Goal: Task Accomplishment & Management: Complete application form

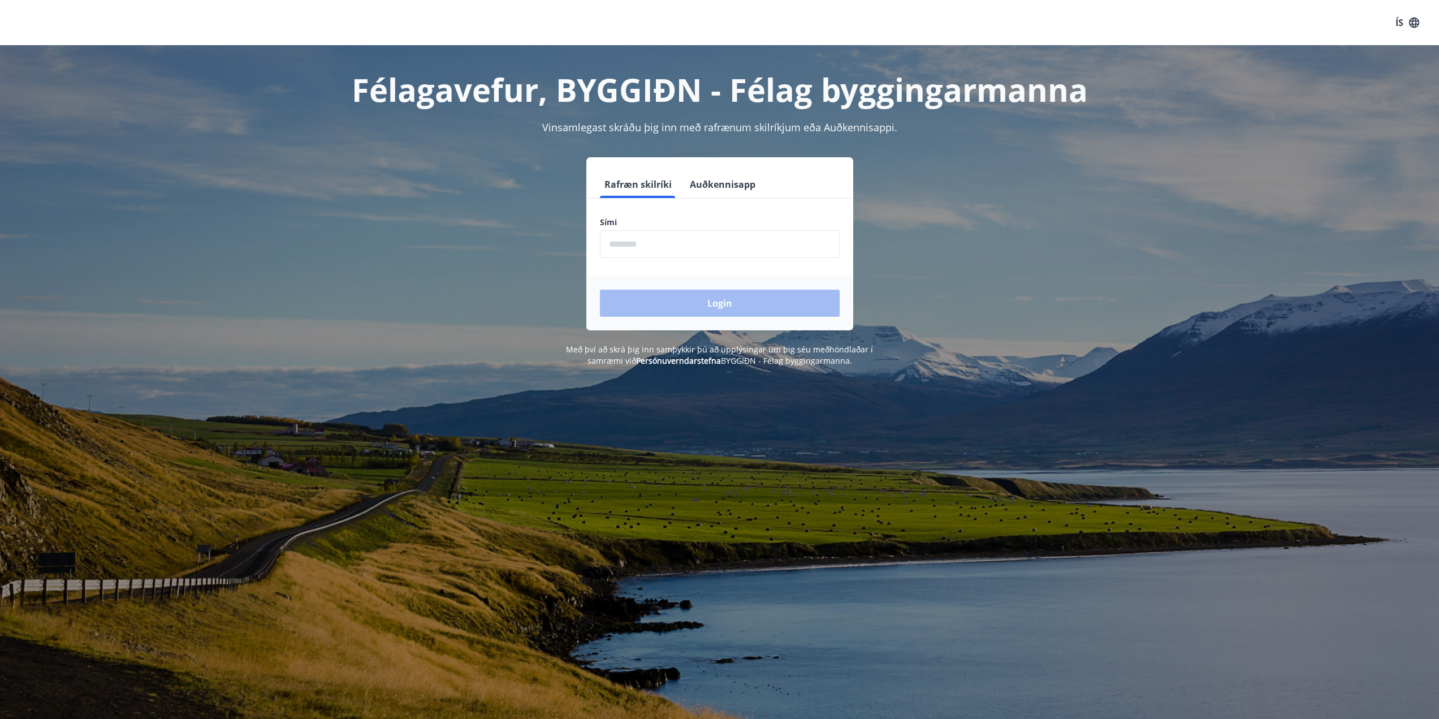
click at [723, 237] on input "phone" at bounding box center [720, 244] width 240 height 28
click at [632, 244] on input "phone" at bounding box center [720, 244] width 240 height 28
click at [650, 247] on input "phone" at bounding box center [720, 244] width 240 height 28
click at [707, 305] on div "Login" at bounding box center [719, 303] width 267 height 54
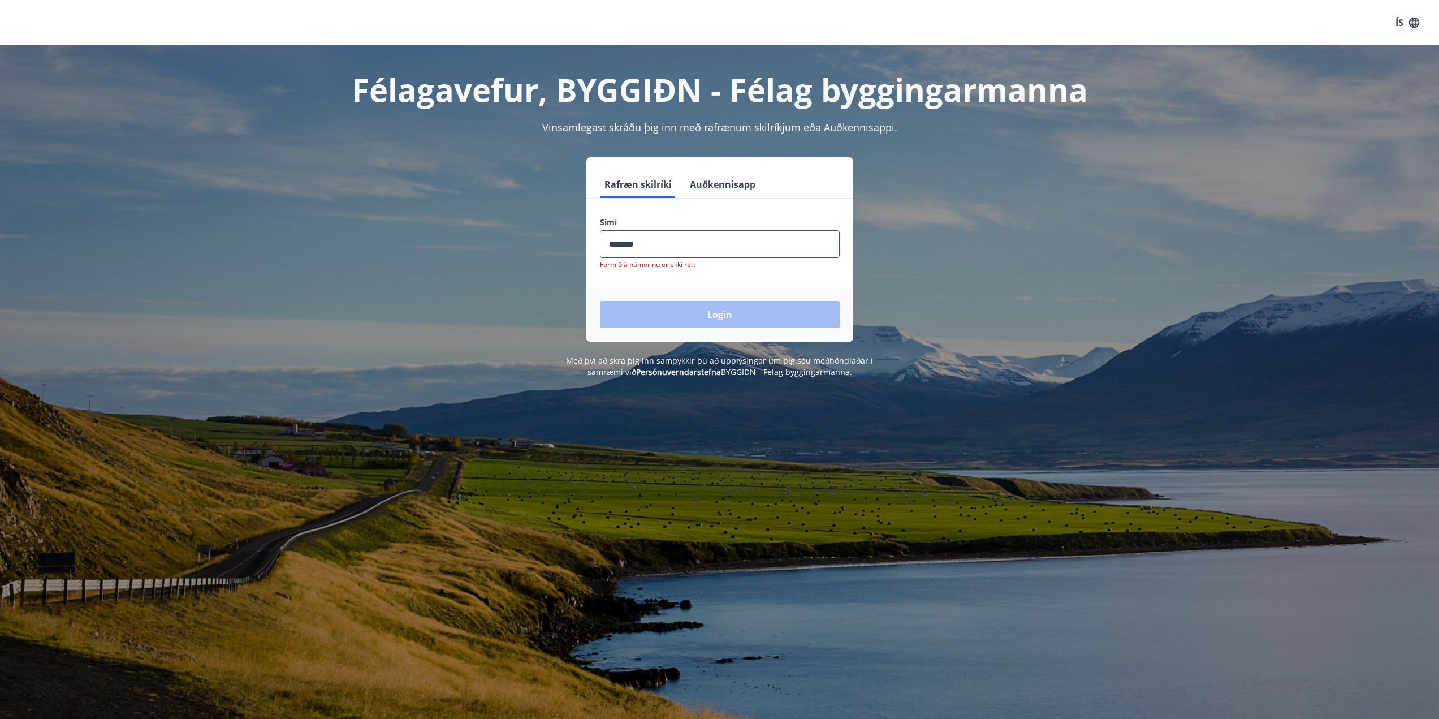
click at [649, 249] on input "phone" at bounding box center [720, 244] width 240 height 28
type input "*"
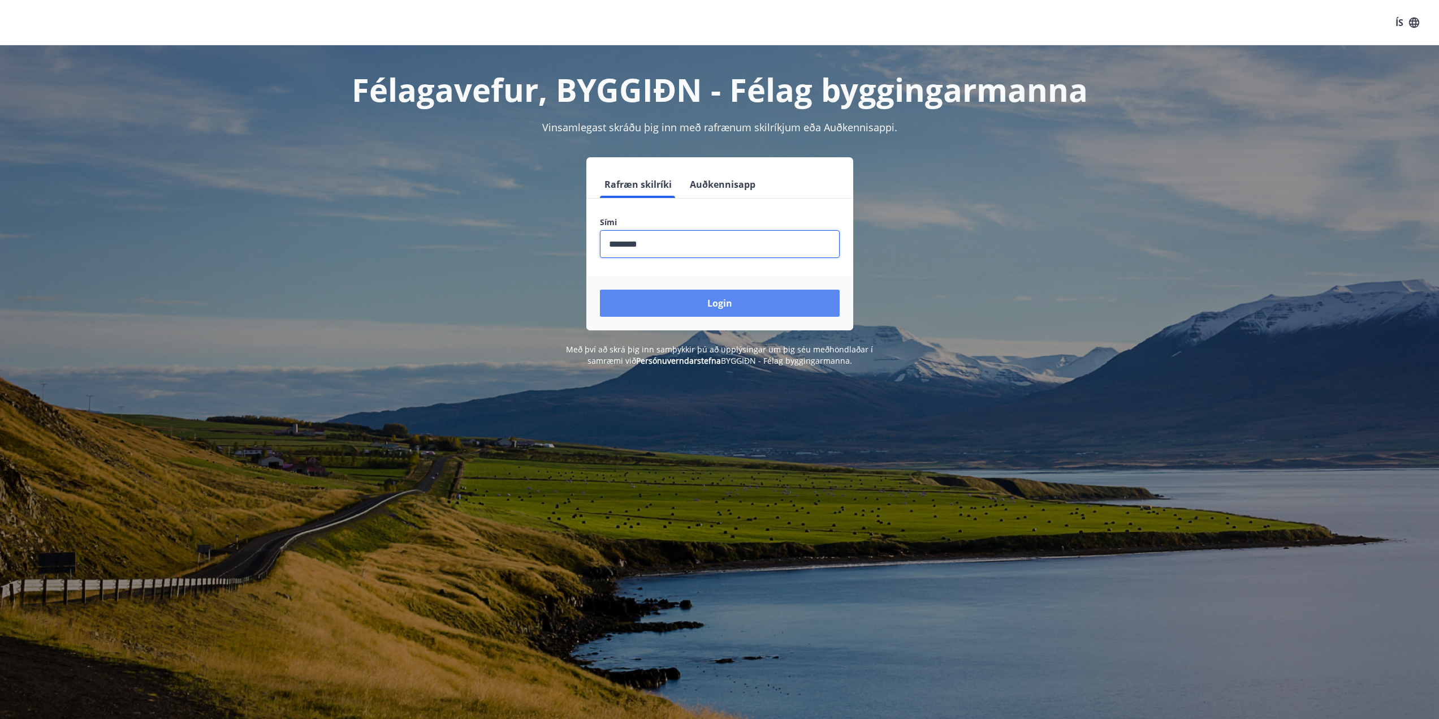
type input "********"
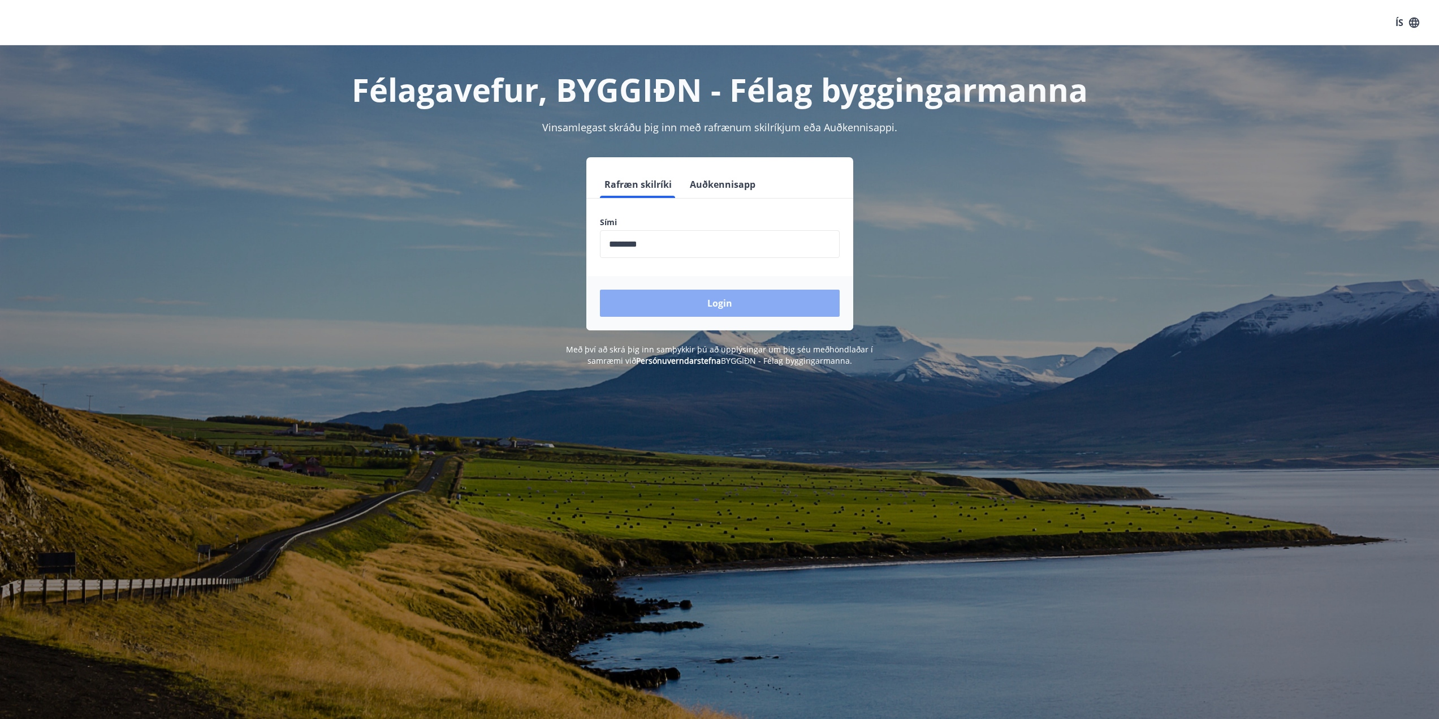
click at [705, 305] on button "Login" at bounding box center [720, 303] width 240 height 27
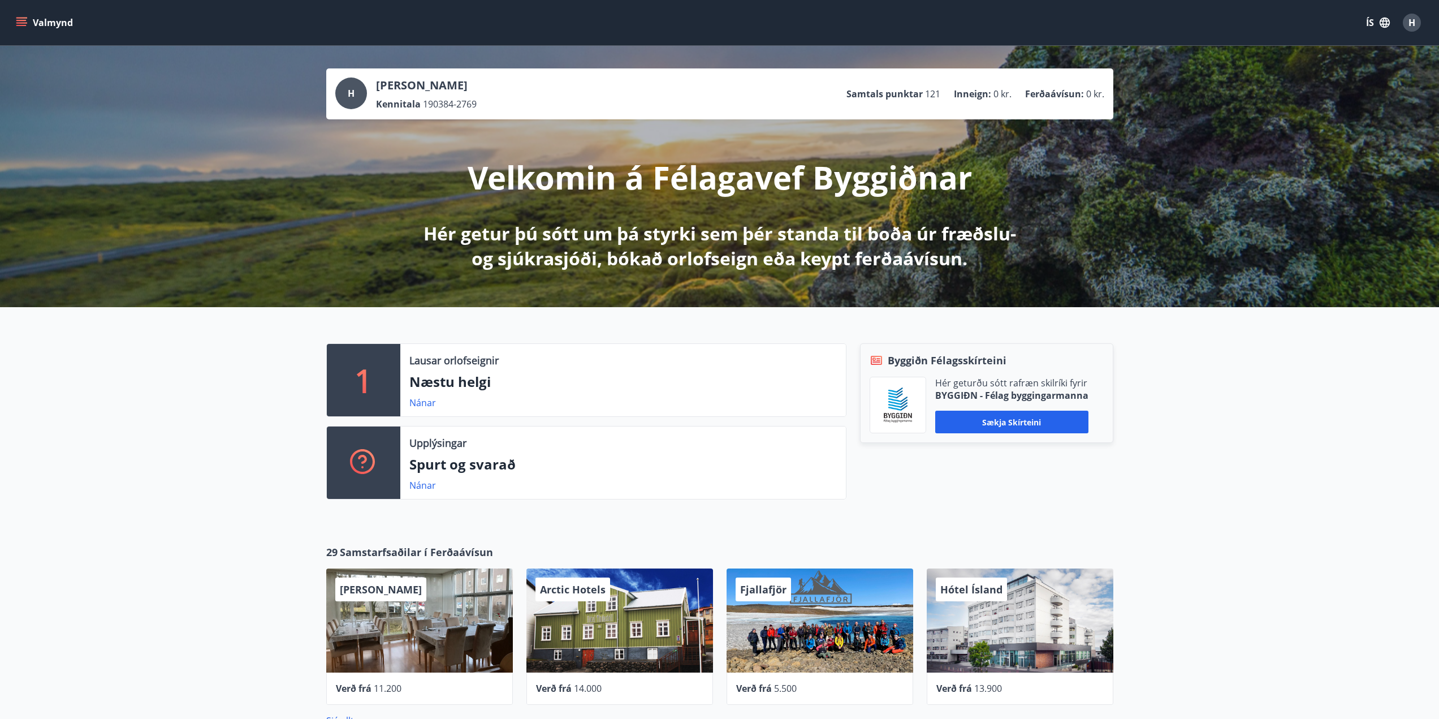
click at [27, 18] on button "Valmynd" at bounding box center [46, 22] width 64 height 20
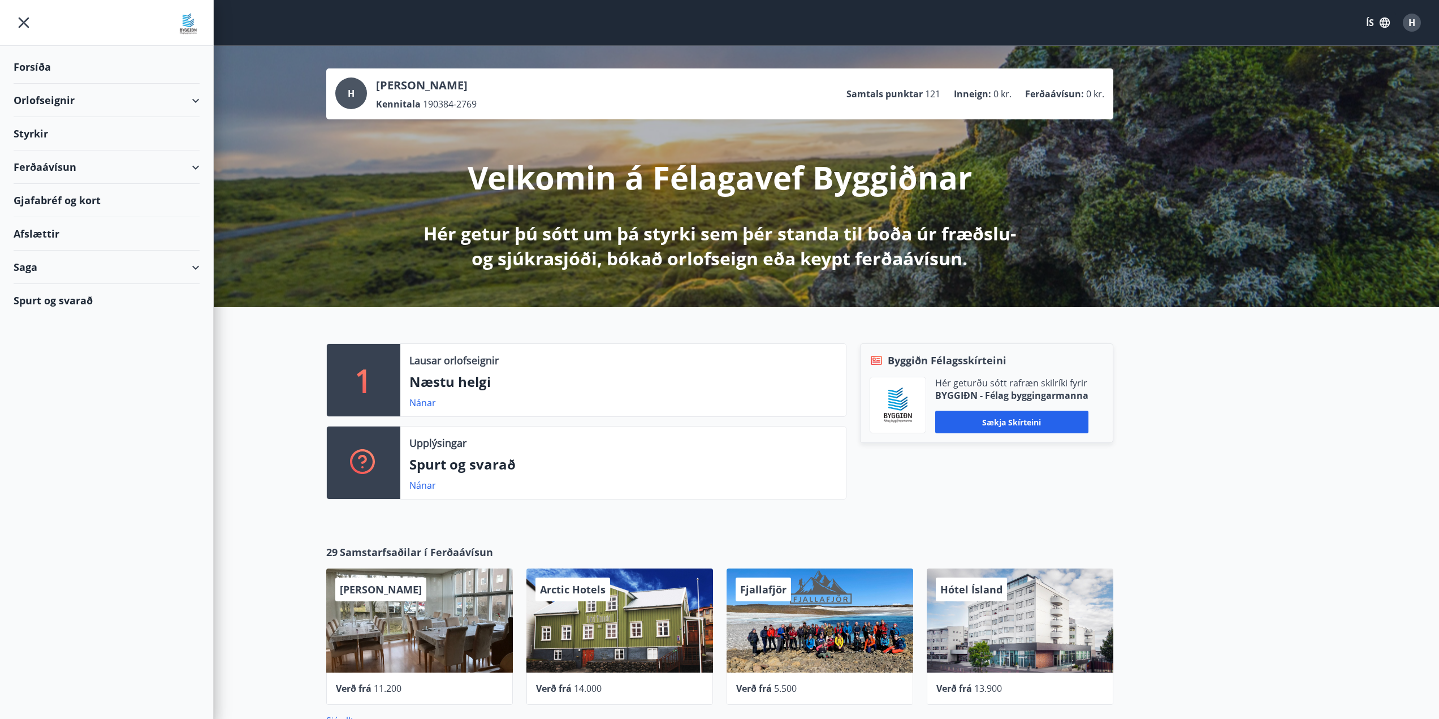
click at [76, 84] on div "Styrkir" at bounding box center [107, 66] width 186 height 33
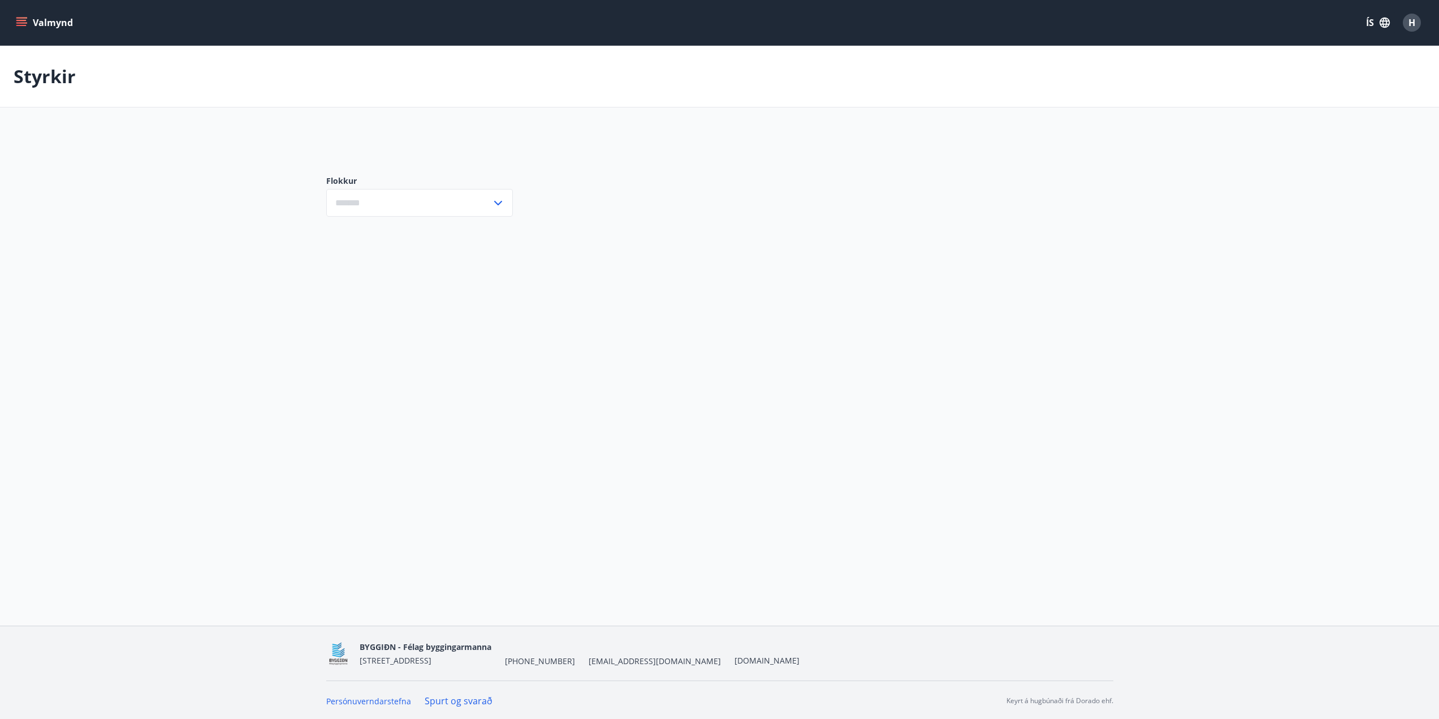
type input "***"
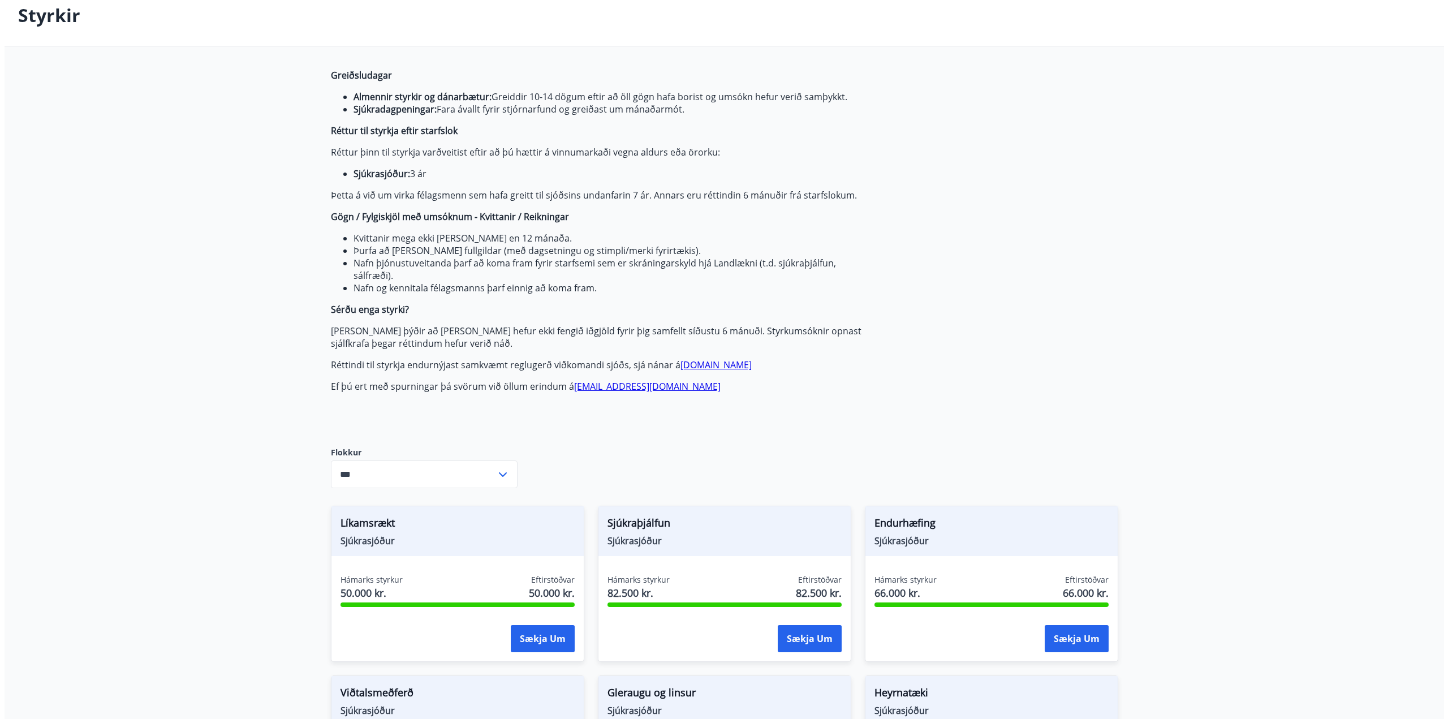
scroll to position [170, 0]
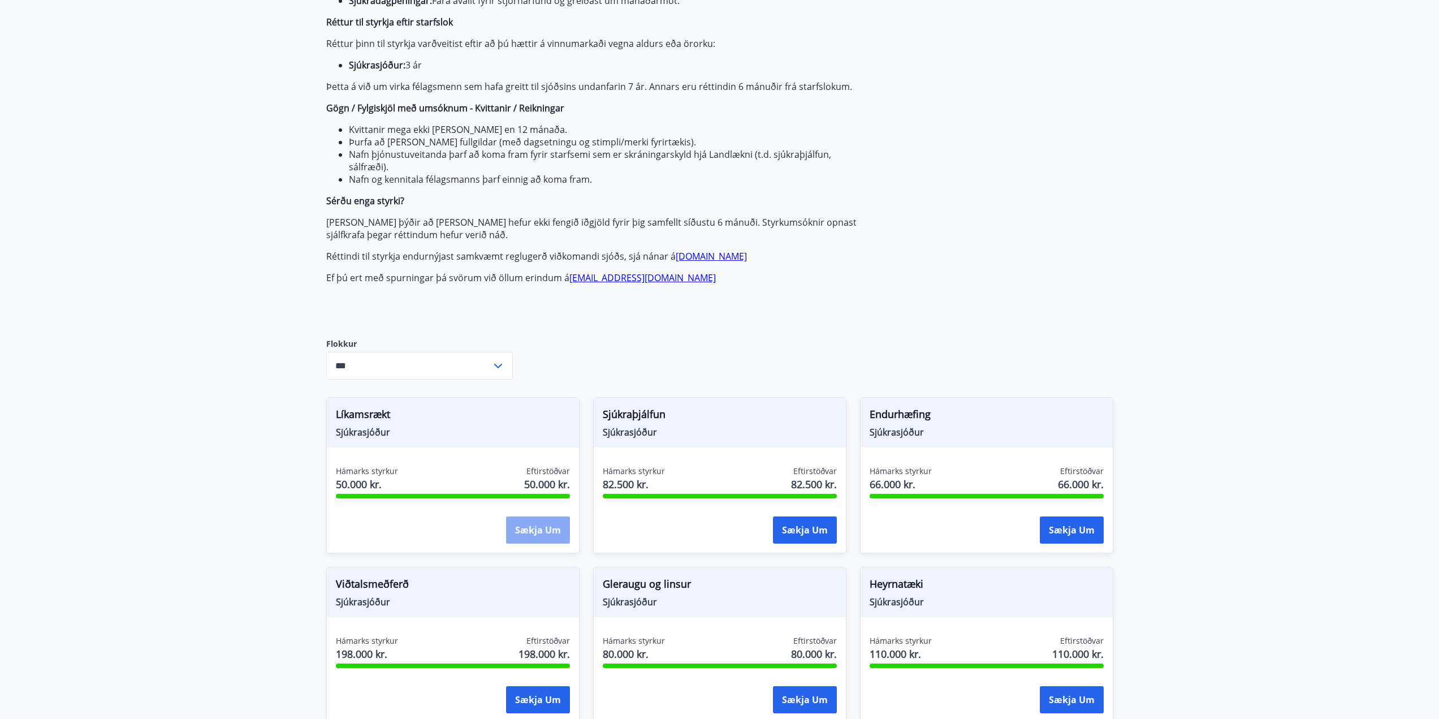
click at [539, 532] on button "Sækja um" at bounding box center [538, 529] width 64 height 27
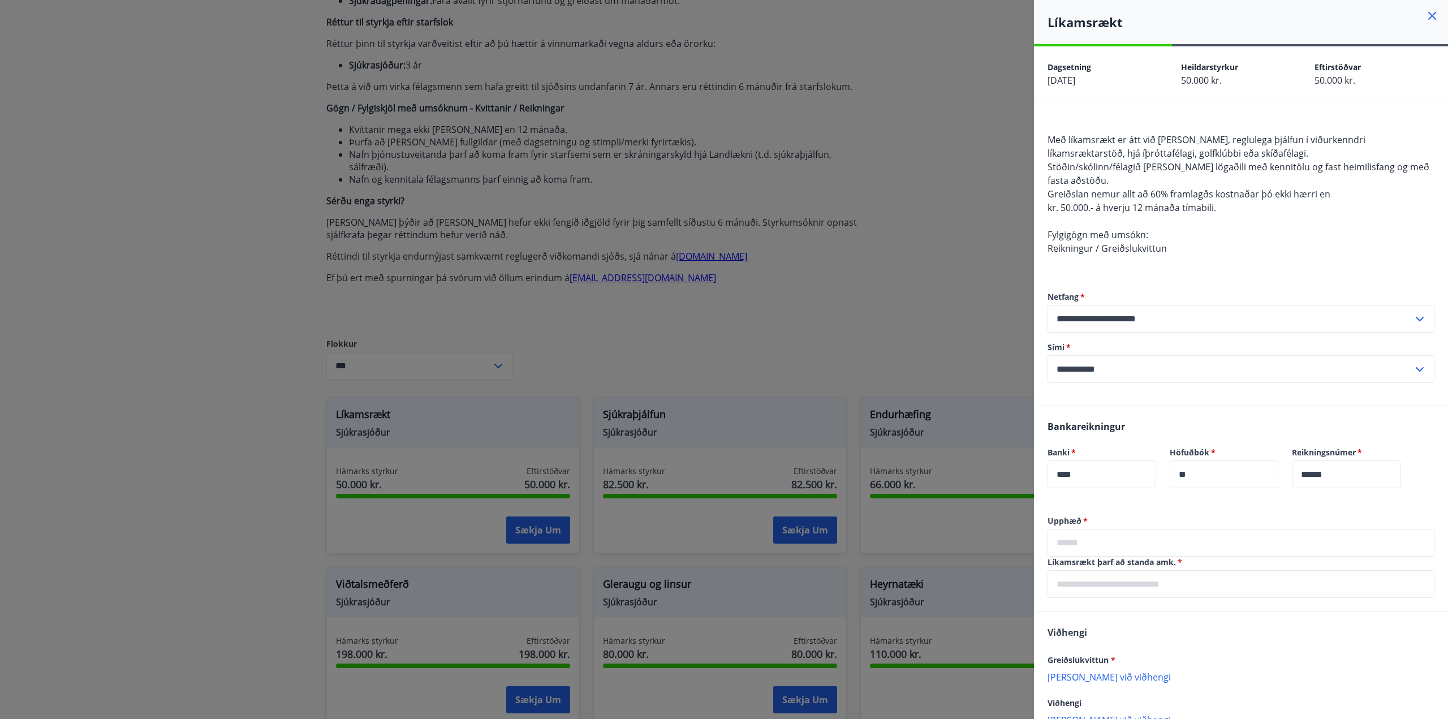
click at [1121, 366] on input "**********" at bounding box center [1229, 369] width 365 height 28
click at [1104, 399] on li "354-7682029" at bounding box center [1241, 393] width 386 height 20
click at [1177, 369] on input "**********" at bounding box center [1229, 369] width 365 height 28
type input "**********"
click at [1172, 517] on label "Upphæð   *" at bounding box center [1240, 520] width 387 height 11
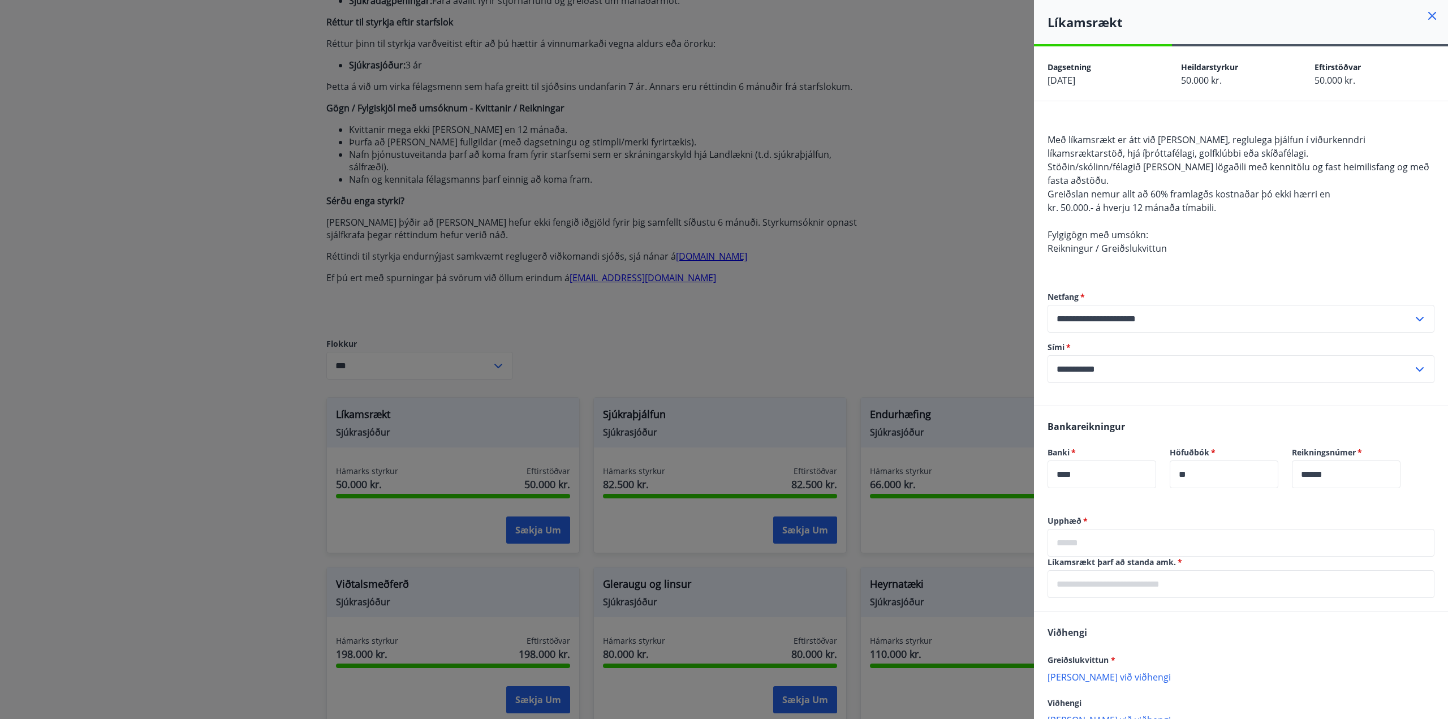
click at [1135, 546] on input "text" at bounding box center [1240, 543] width 387 height 28
type input "******"
click at [1121, 586] on input "text" at bounding box center [1240, 584] width 387 height 28
type input "**********"
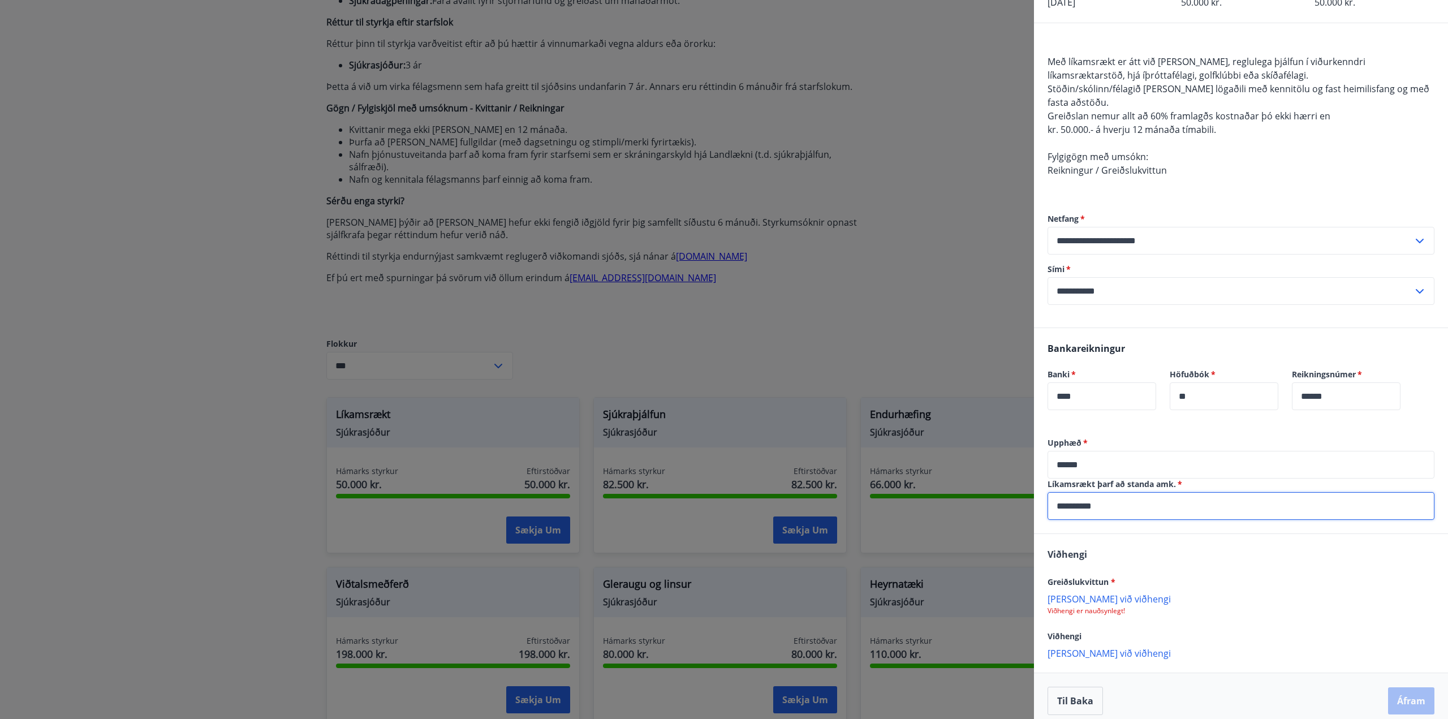
scroll to position [88, 0]
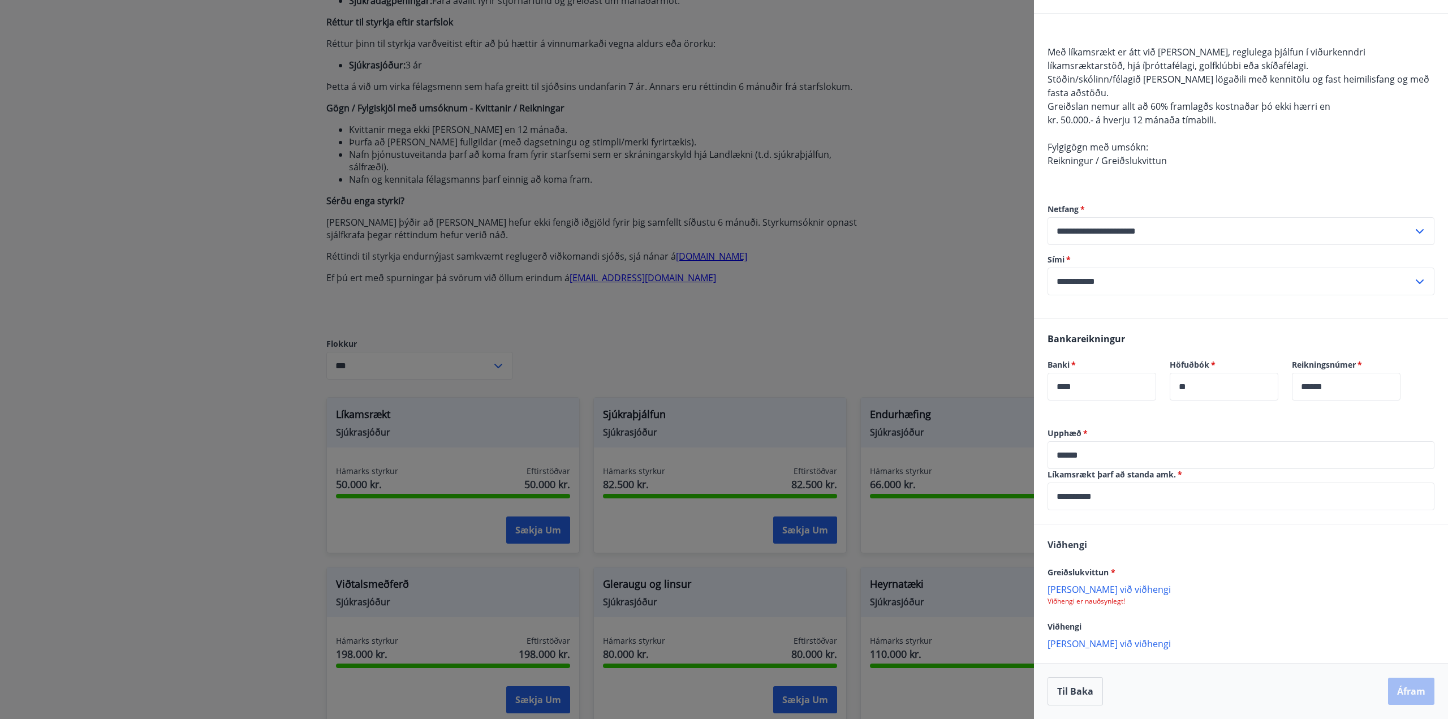
click at [1105, 588] on p "[PERSON_NAME] við viðhengi" at bounding box center [1240, 588] width 387 height 11
click at [1394, 688] on button "Áfram" at bounding box center [1411, 690] width 46 height 27
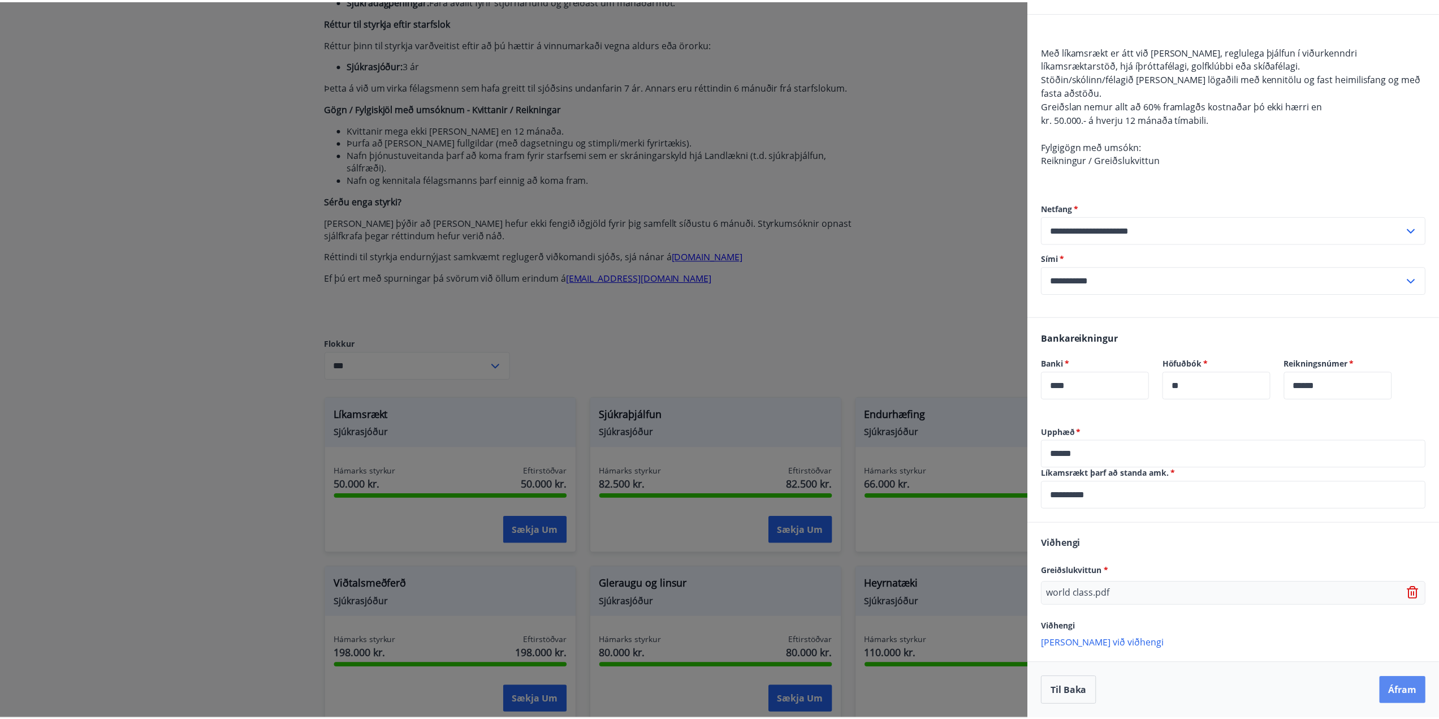
scroll to position [0, 0]
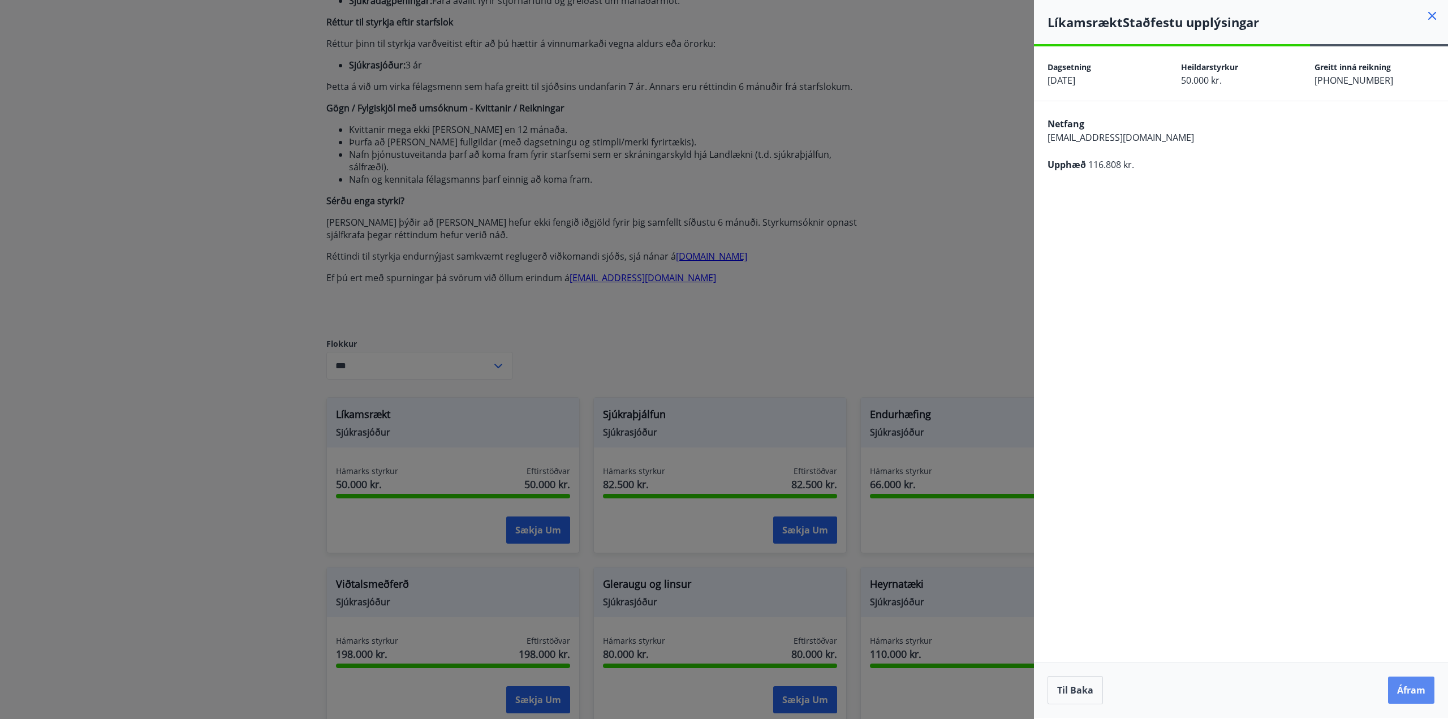
click at [1403, 690] on button "Áfram" at bounding box center [1411, 689] width 46 height 27
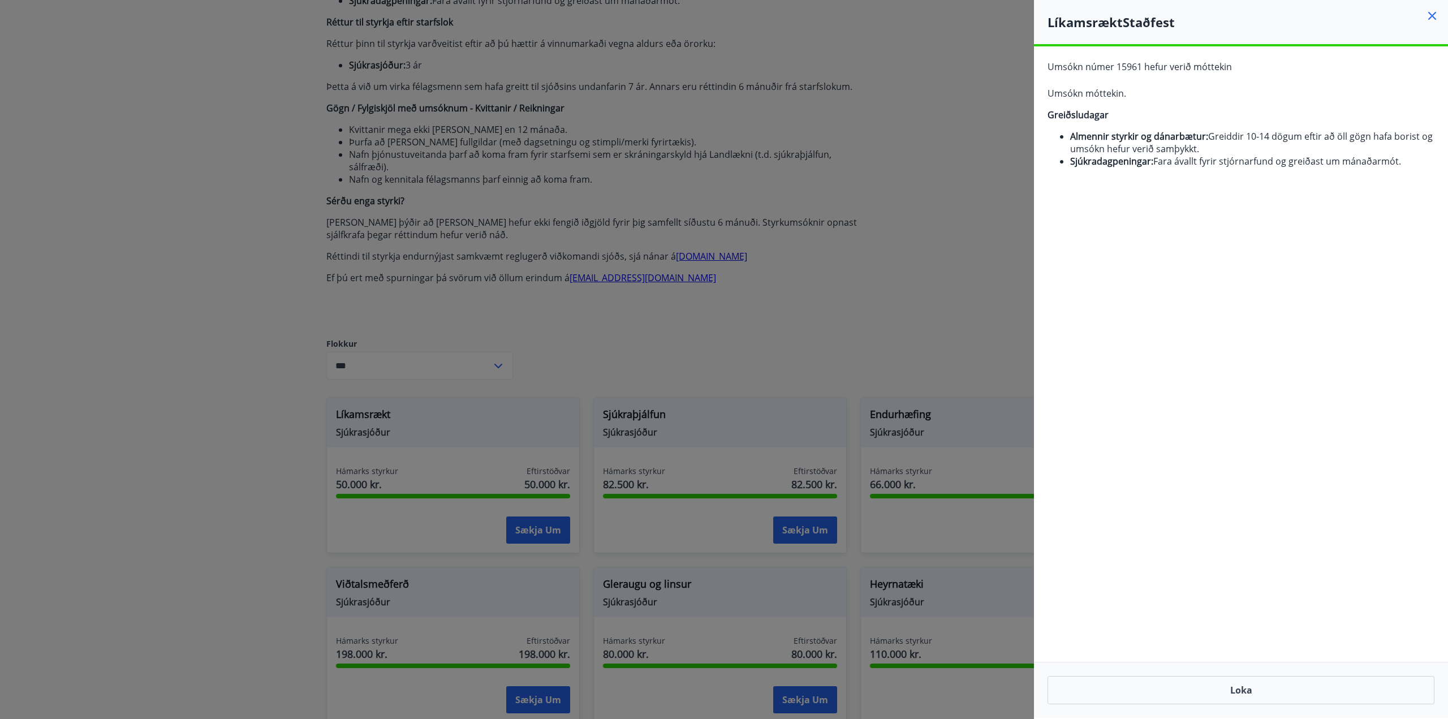
click at [228, 344] on div at bounding box center [724, 359] width 1448 height 719
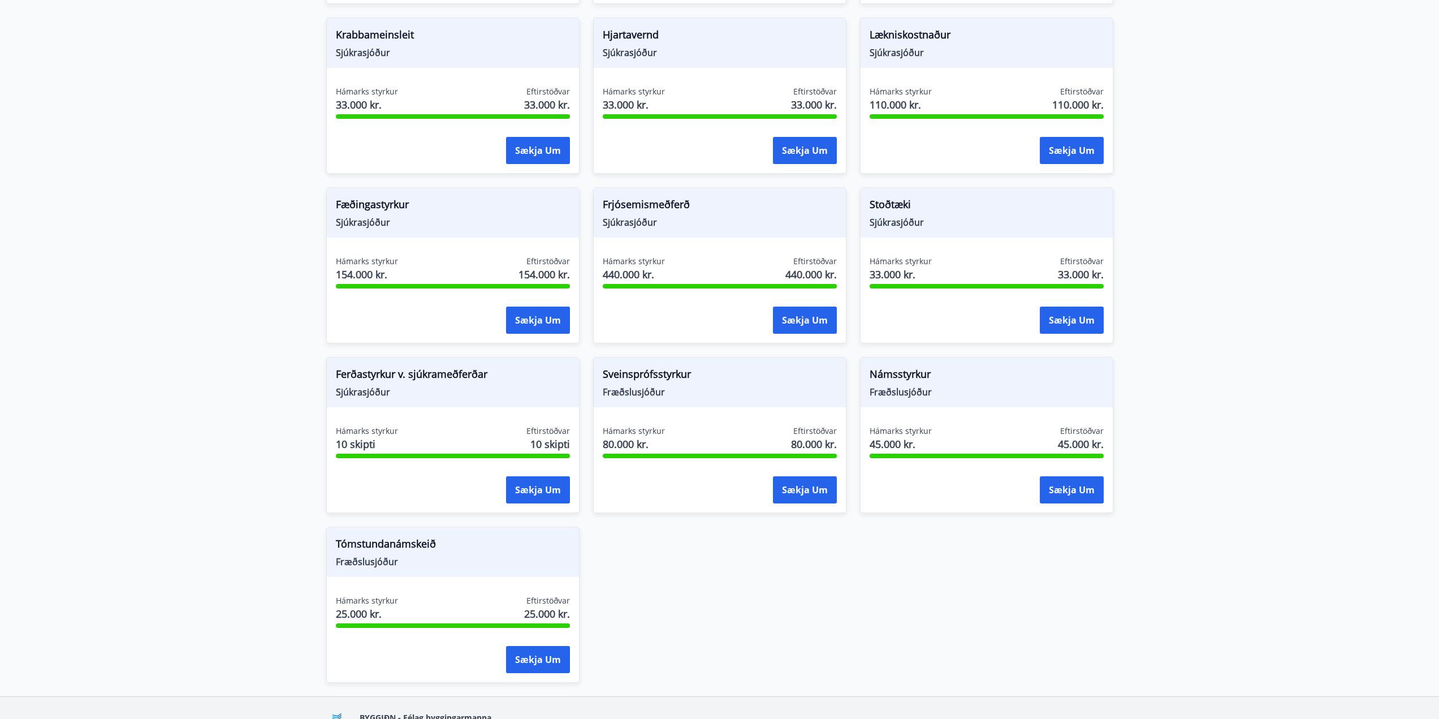
scroll to position [961, 0]
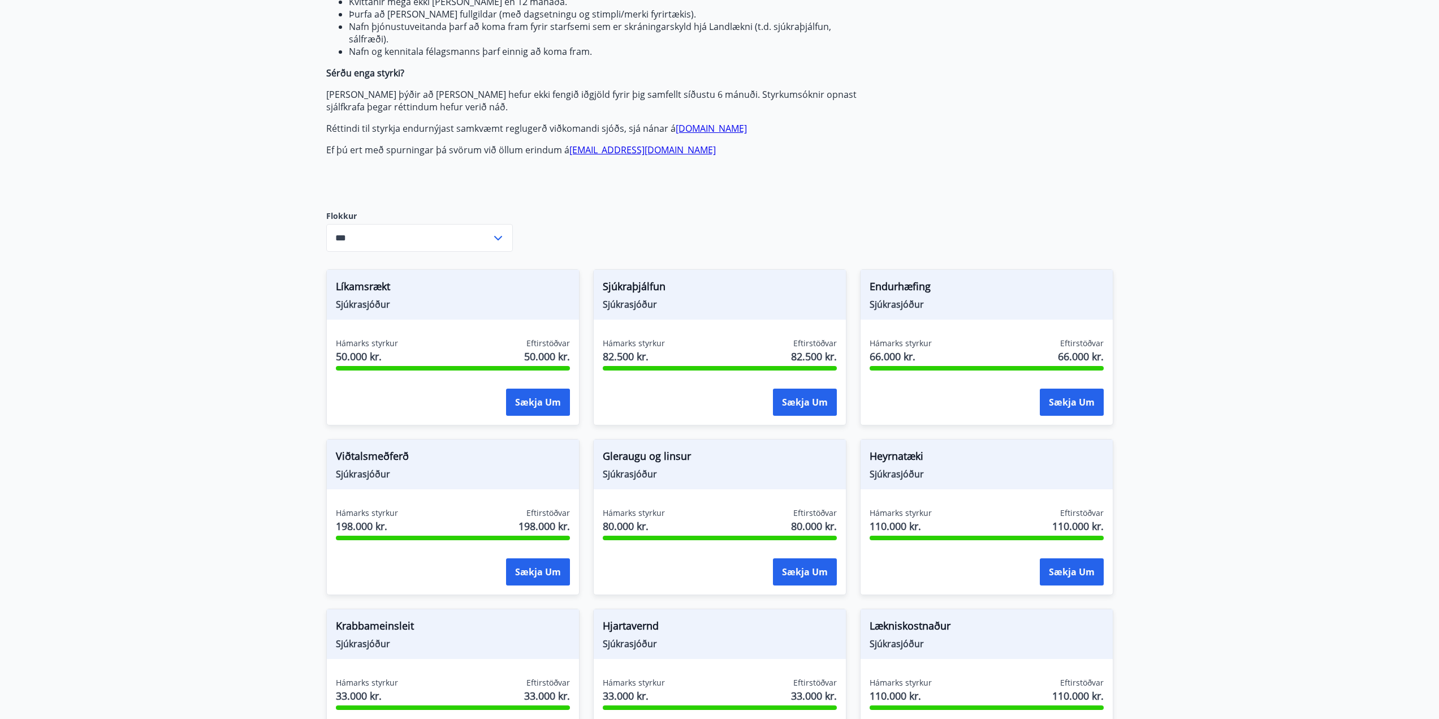
scroll to position [339, 0]
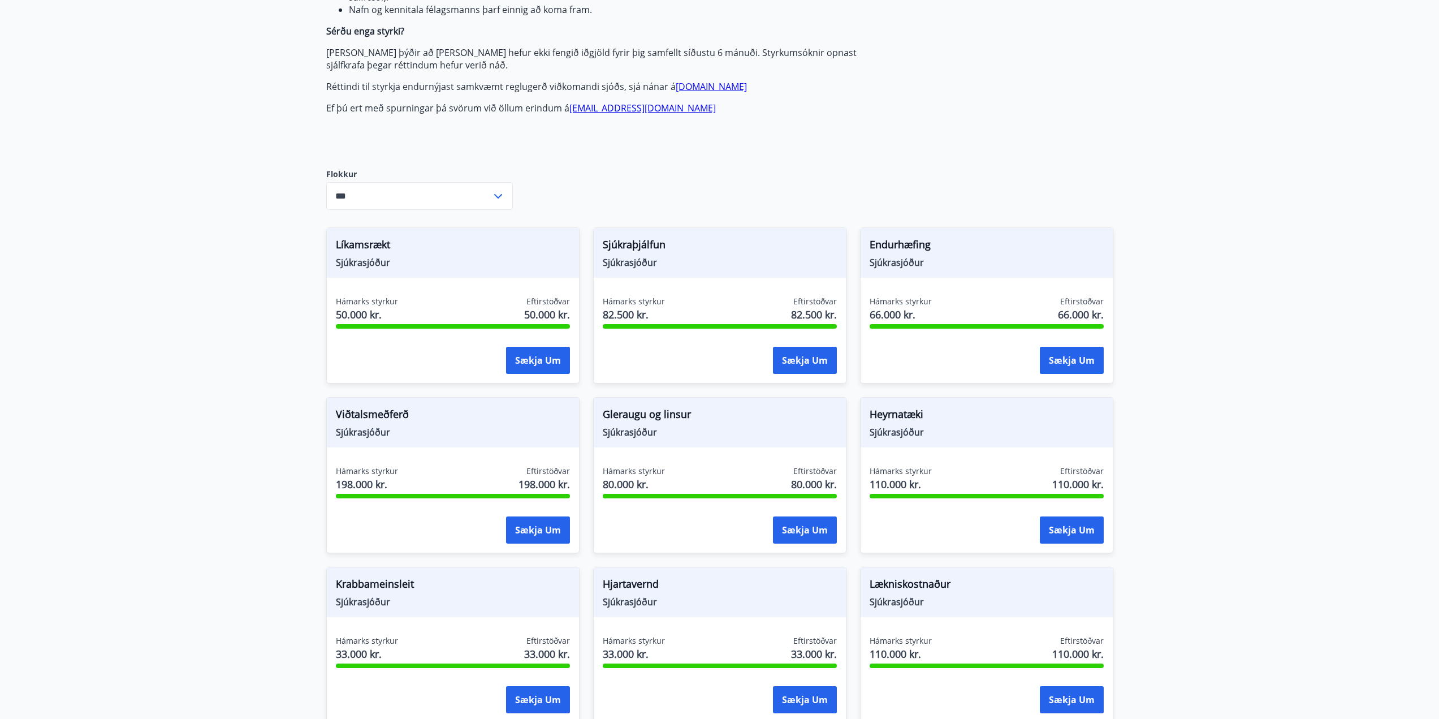
click at [185, 301] on main "Styrkir Greiðsludagar Almennir styrkir og dánarbætur: Greiddir 10-14 dögum efti…" at bounding box center [719, 476] width 1439 height 1539
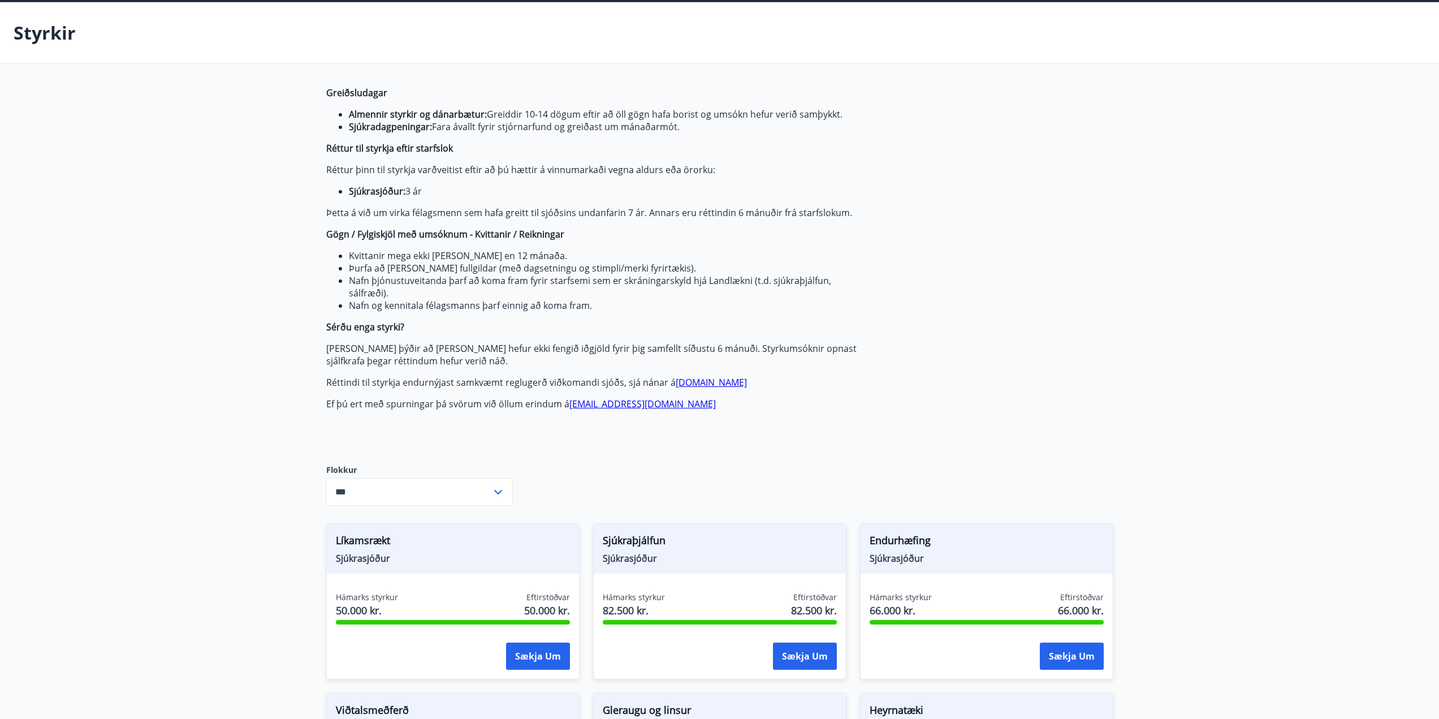
scroll to position [0, 0]
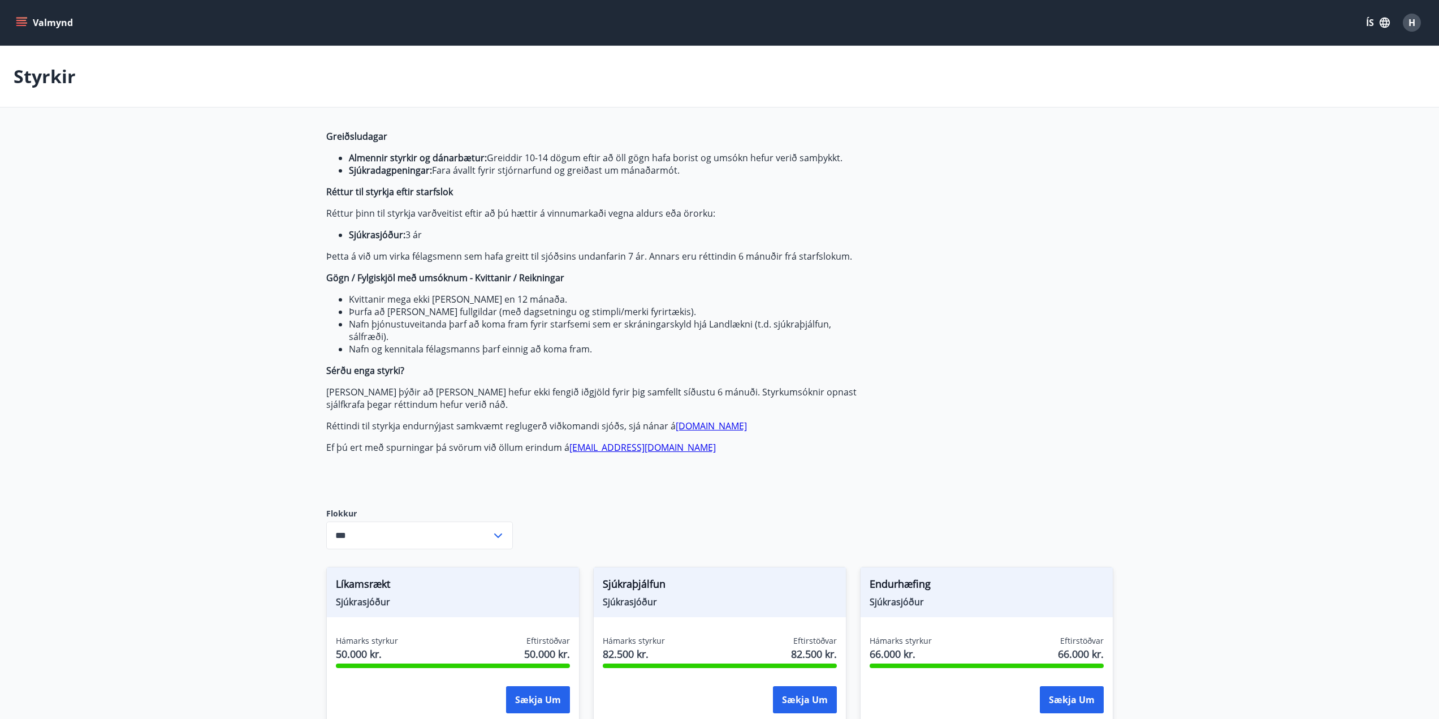
type input "***"
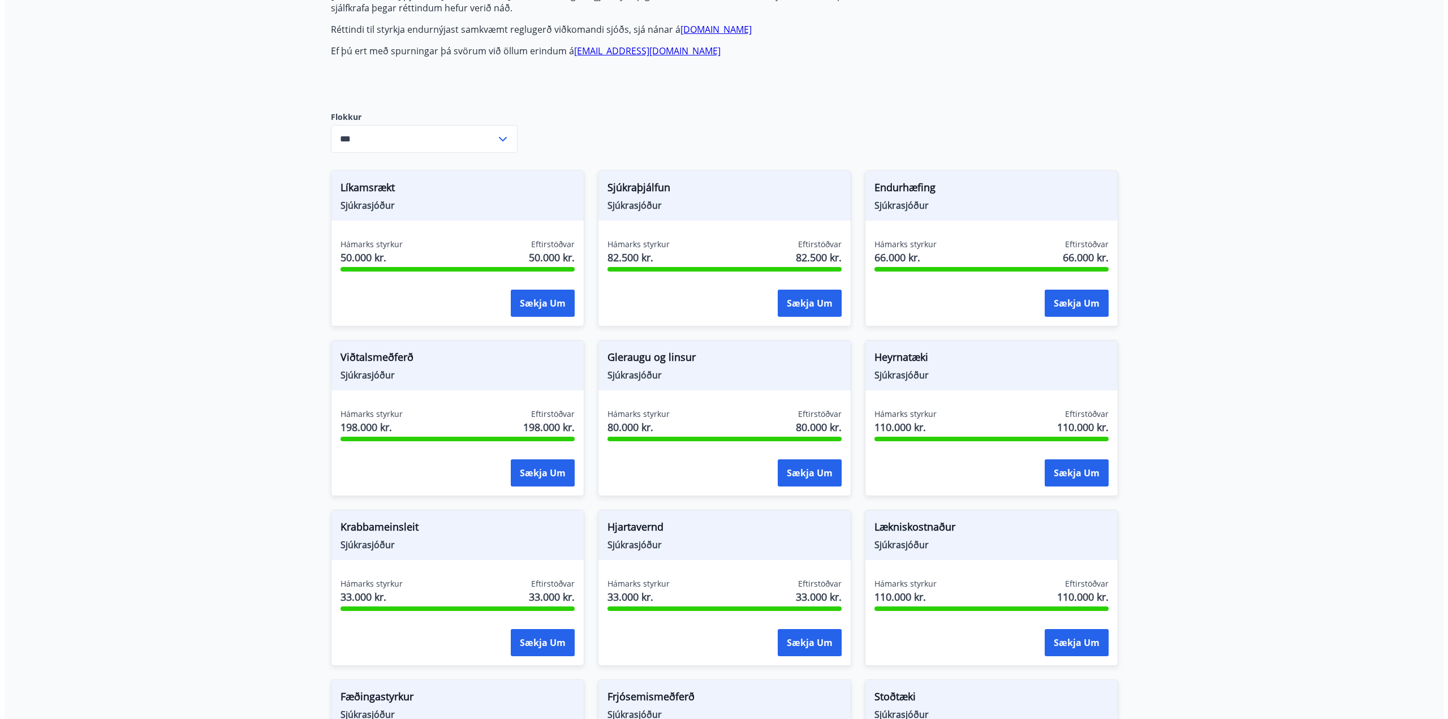
scroll to position [396, 0]
click at [550, 313] on button "Sækja um" at bounding box center [538, 303] width 64 height 27
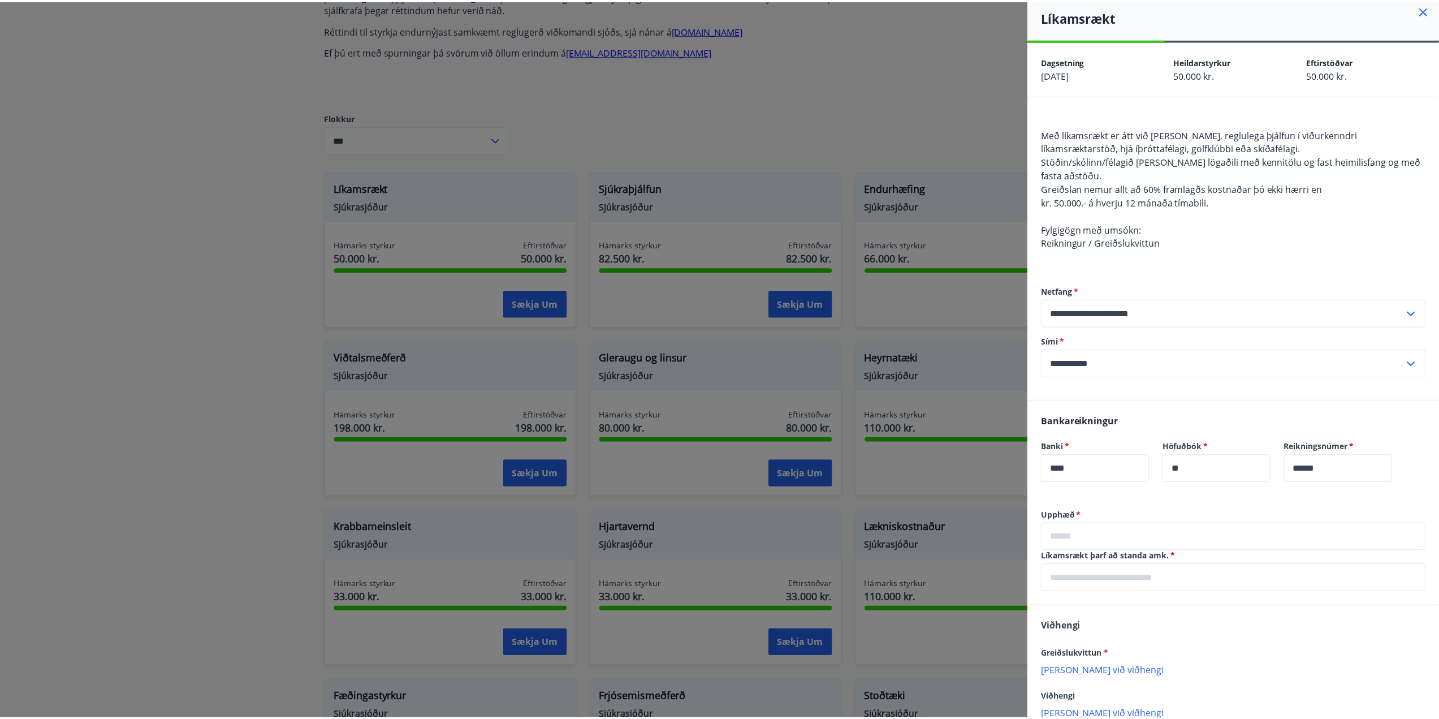
scroll to position [0, 0]
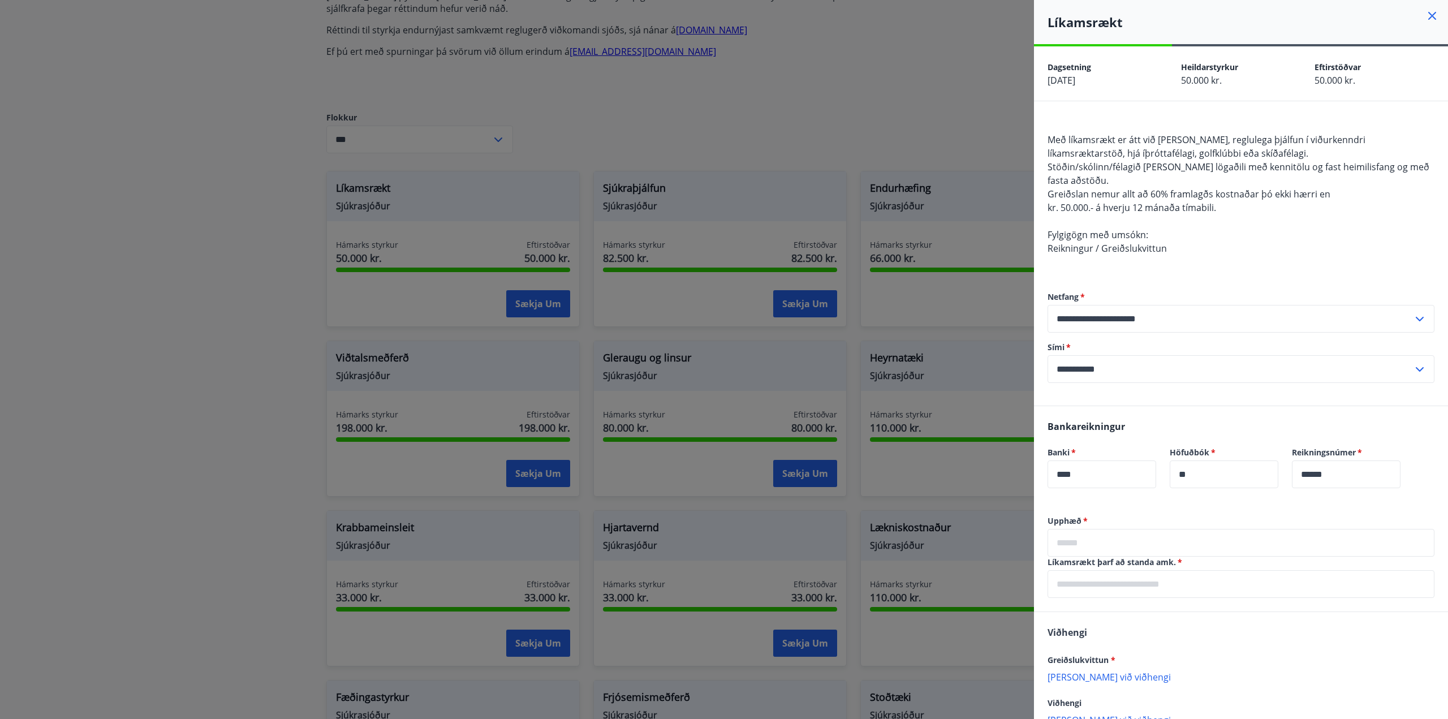
click at [1425, 19] on icon at bounding box center [1432, 16] width 14 height 14
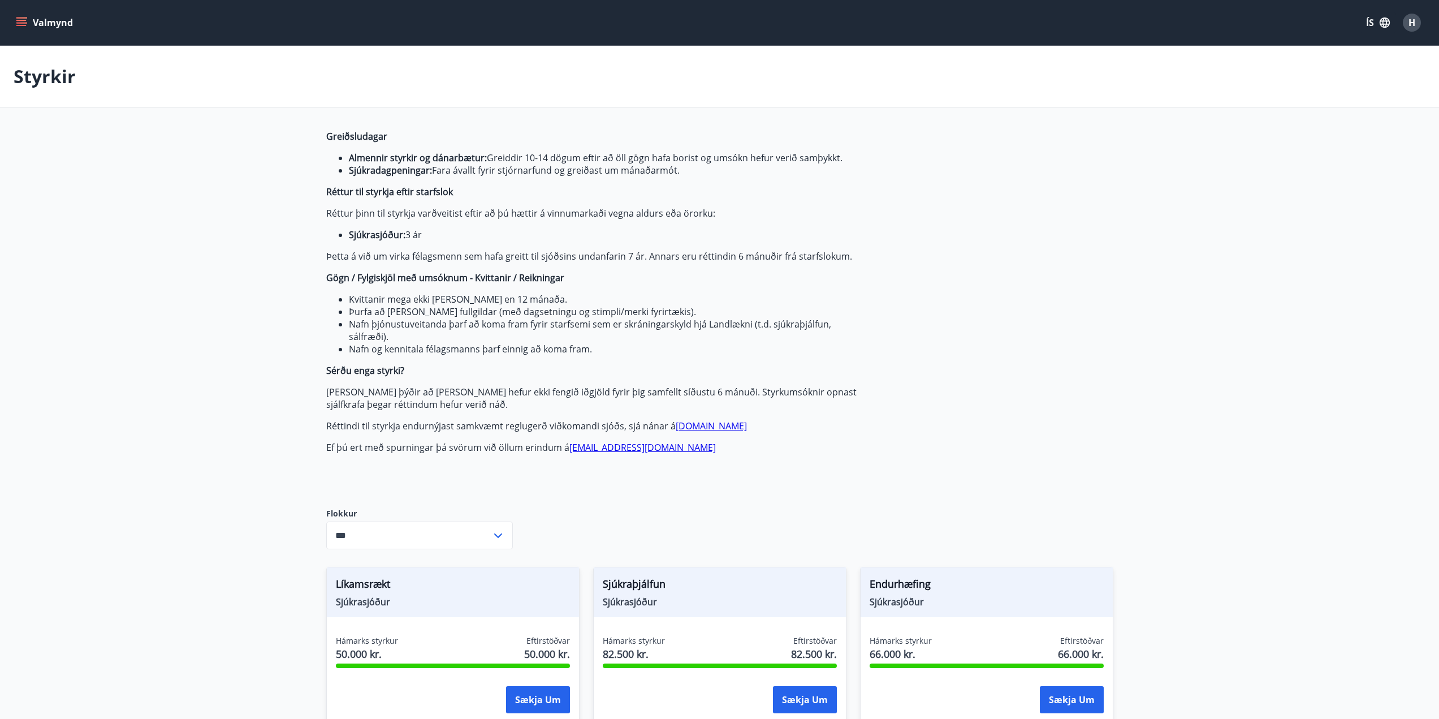
click at [28, 24] on button "Valmynd" at bounding box center [46, 22] width 64 height 20
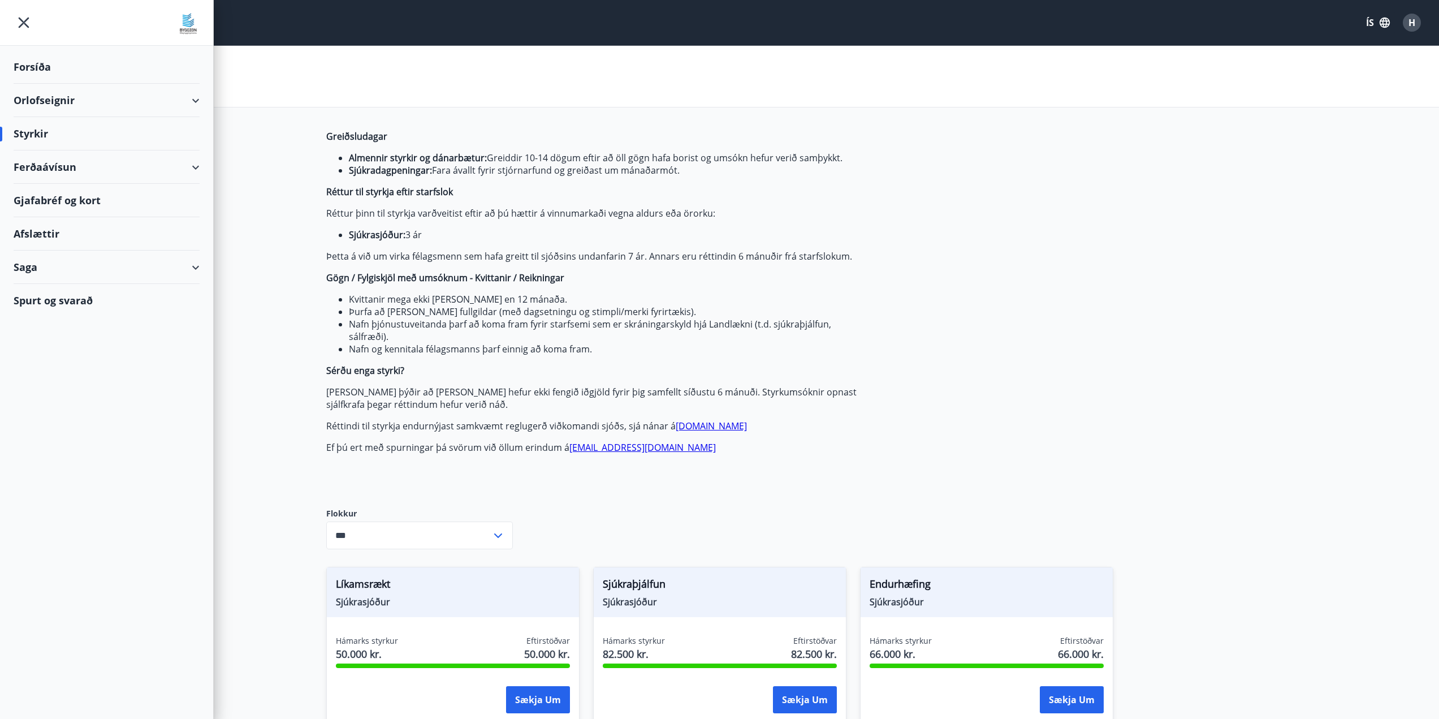
click at [98, 132] on div "Styrkir" at bounding box center [107, 133] width 186 height 33
click at [34, 134] on div "Styrkir" at bounding box center [107, 133] width 186 height 33
click at [28, 273] on div "Saga" at bounding box center [107, 266] width 186 height 33
click at [61, 341] on div "Umsóknir" at bounding box center [107, 343] width 168 height 24
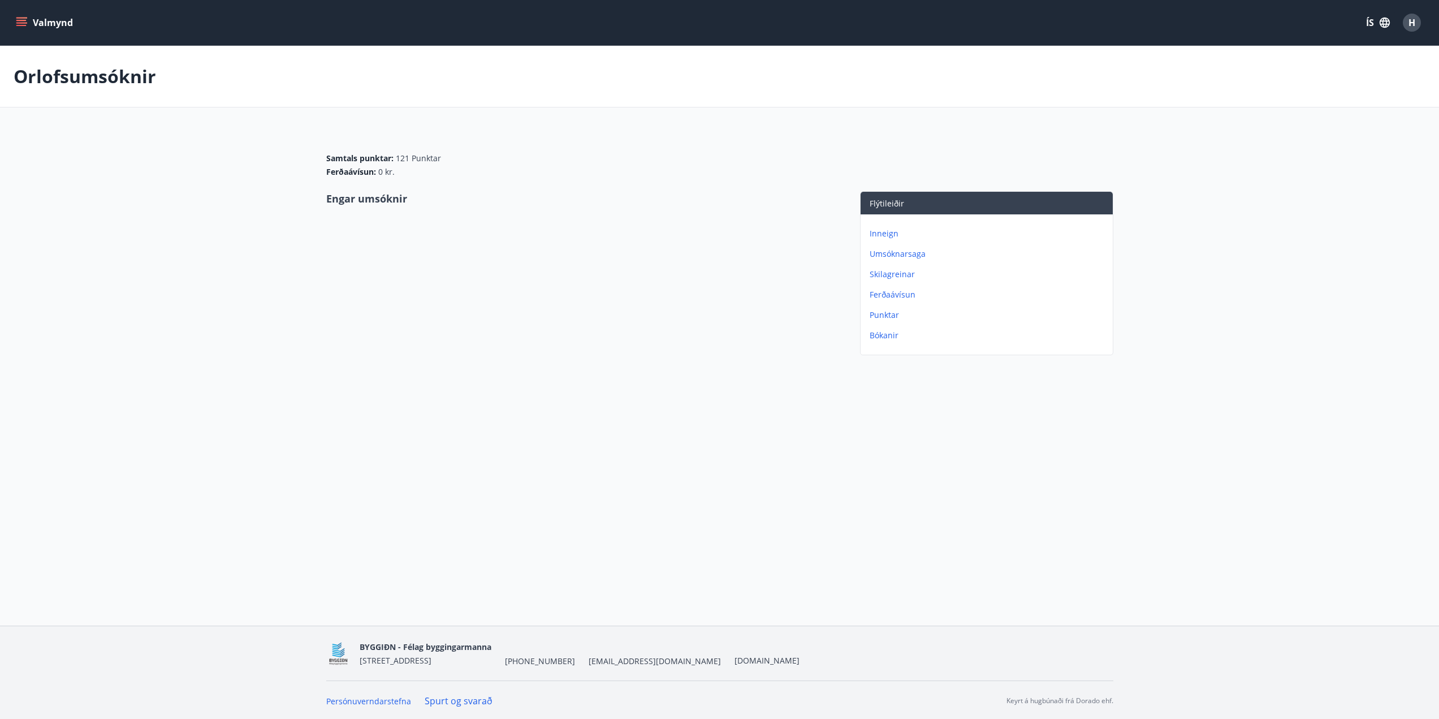
click at [27, 19] on icon "menu" at bounding box center [21, 22] width 11 height 11
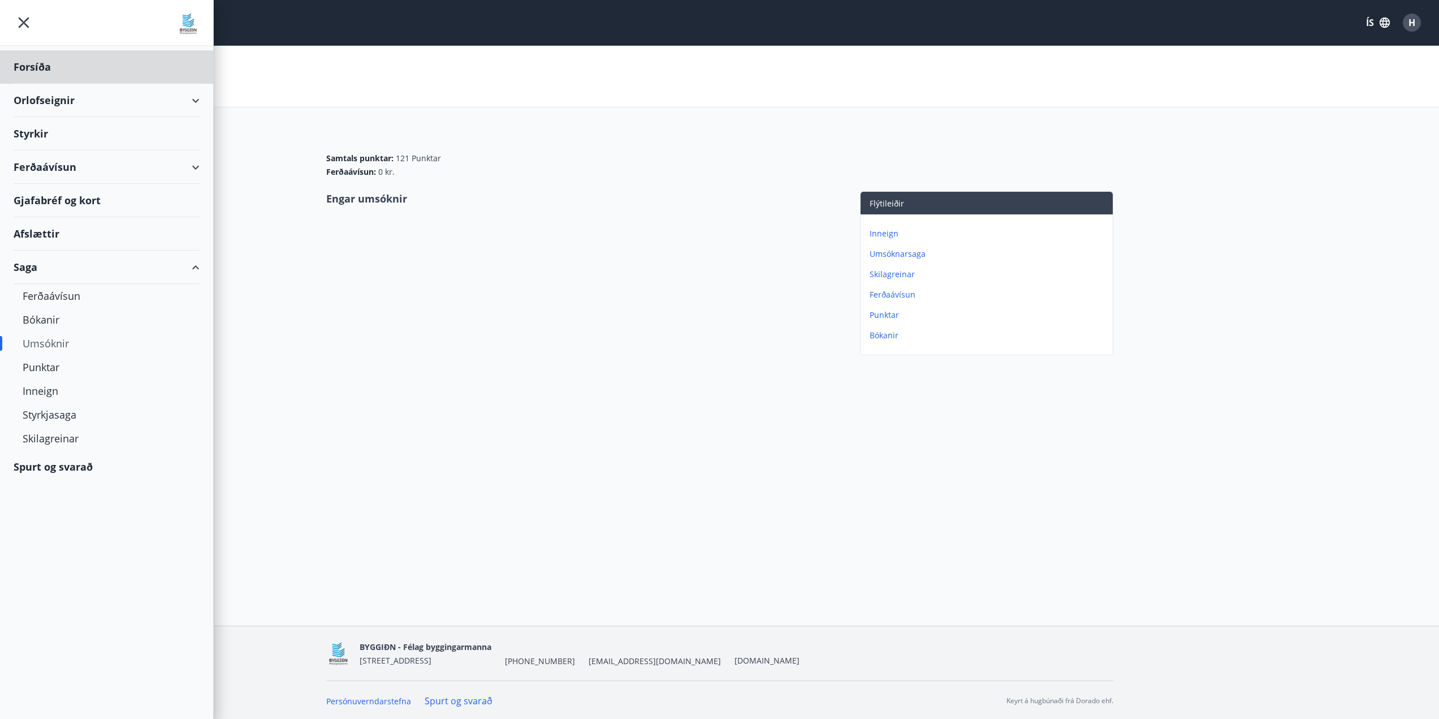
click at [60, 84] on div "Styrkir" at bounding box center [107, 66] width 186 height 33
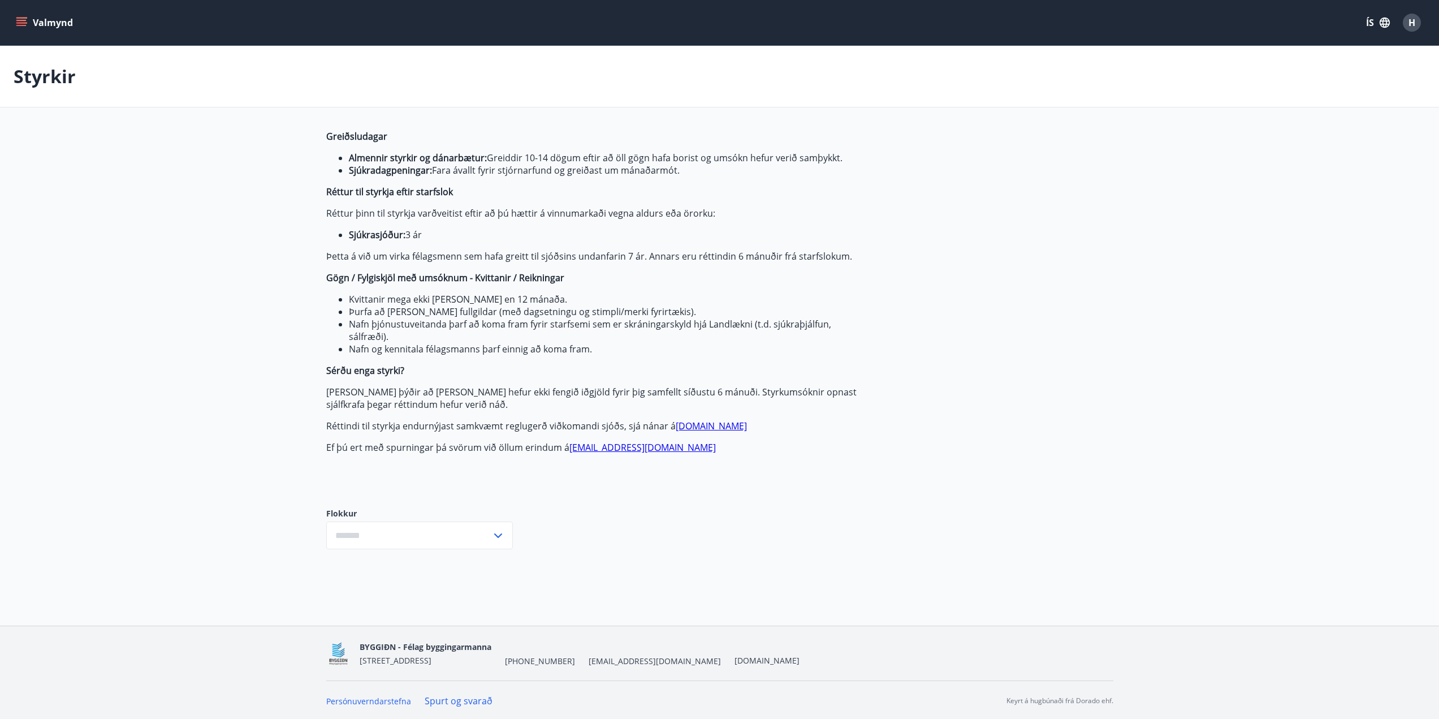
type input "***"
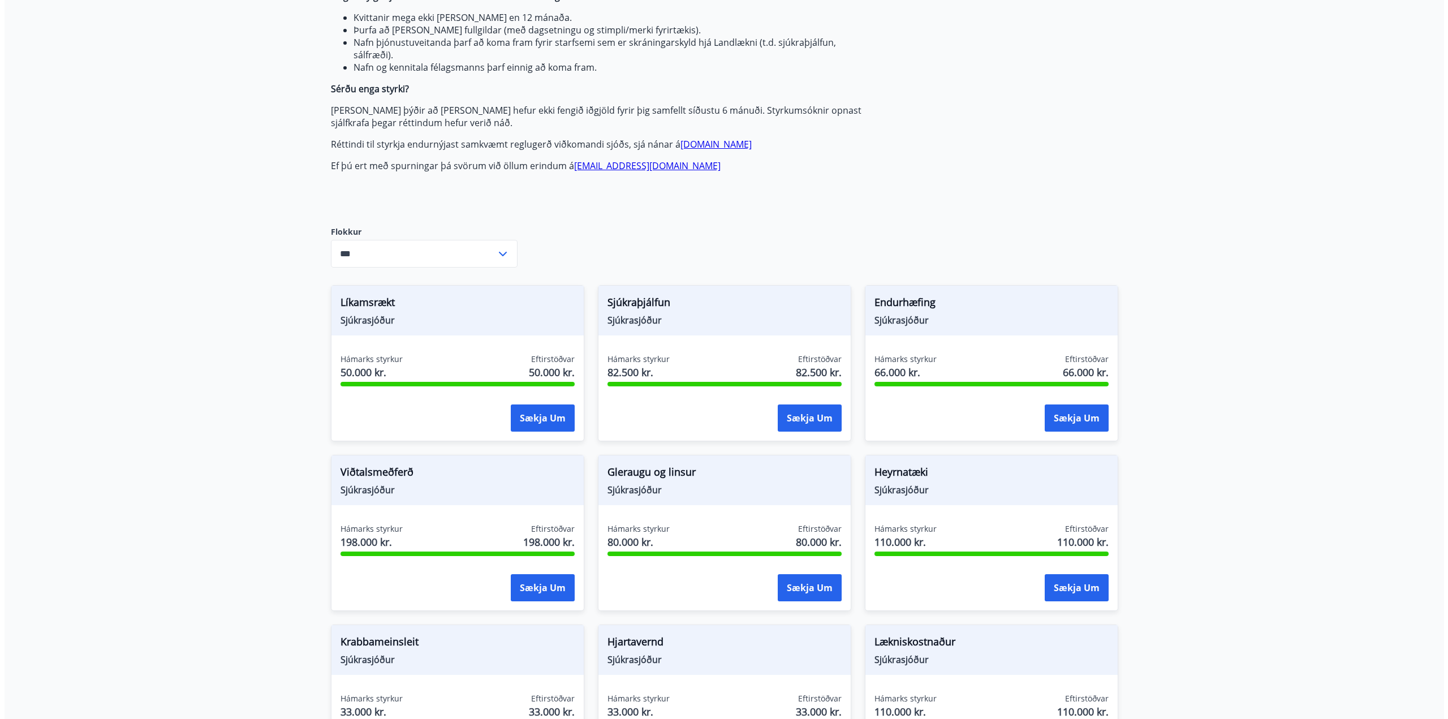
scroll to position [283, 0]
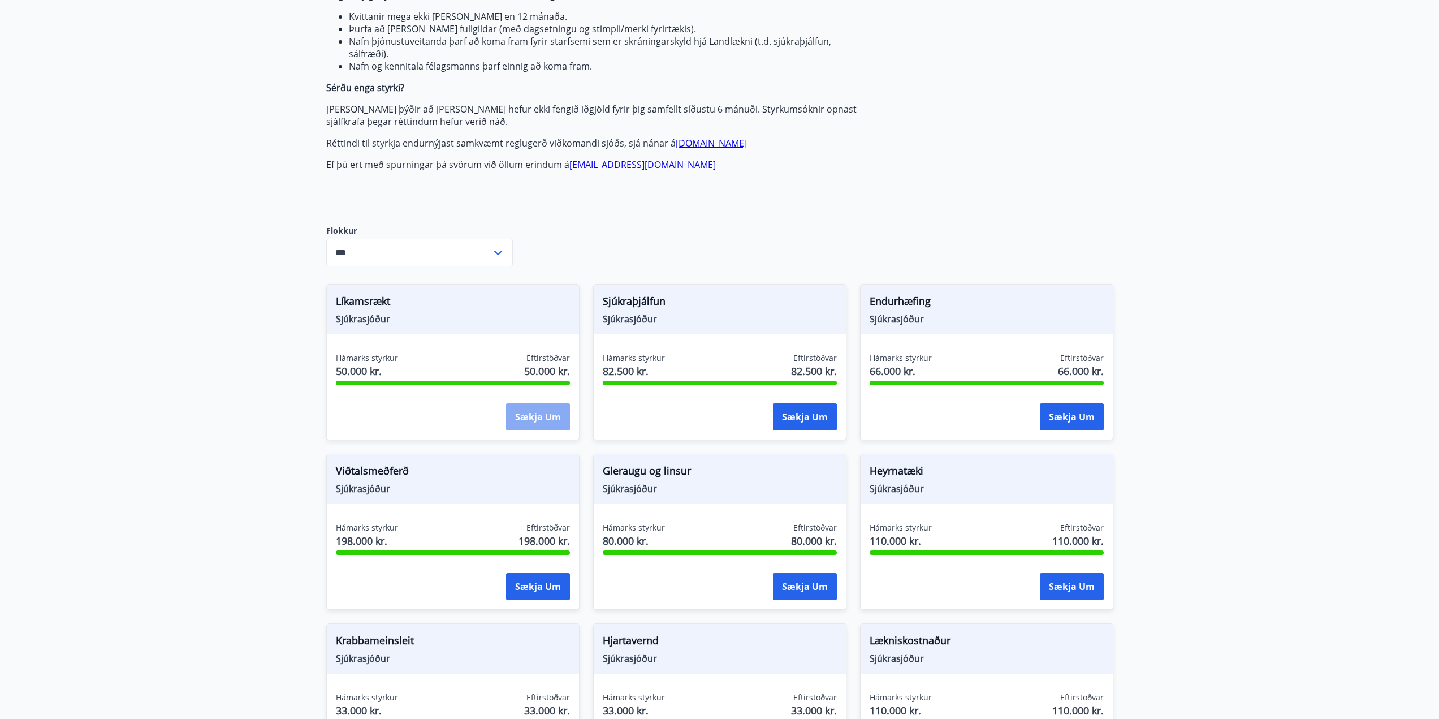
click at [520, 424] on button "Sækja um" at bounding box center [538, 416] width 64 height 27
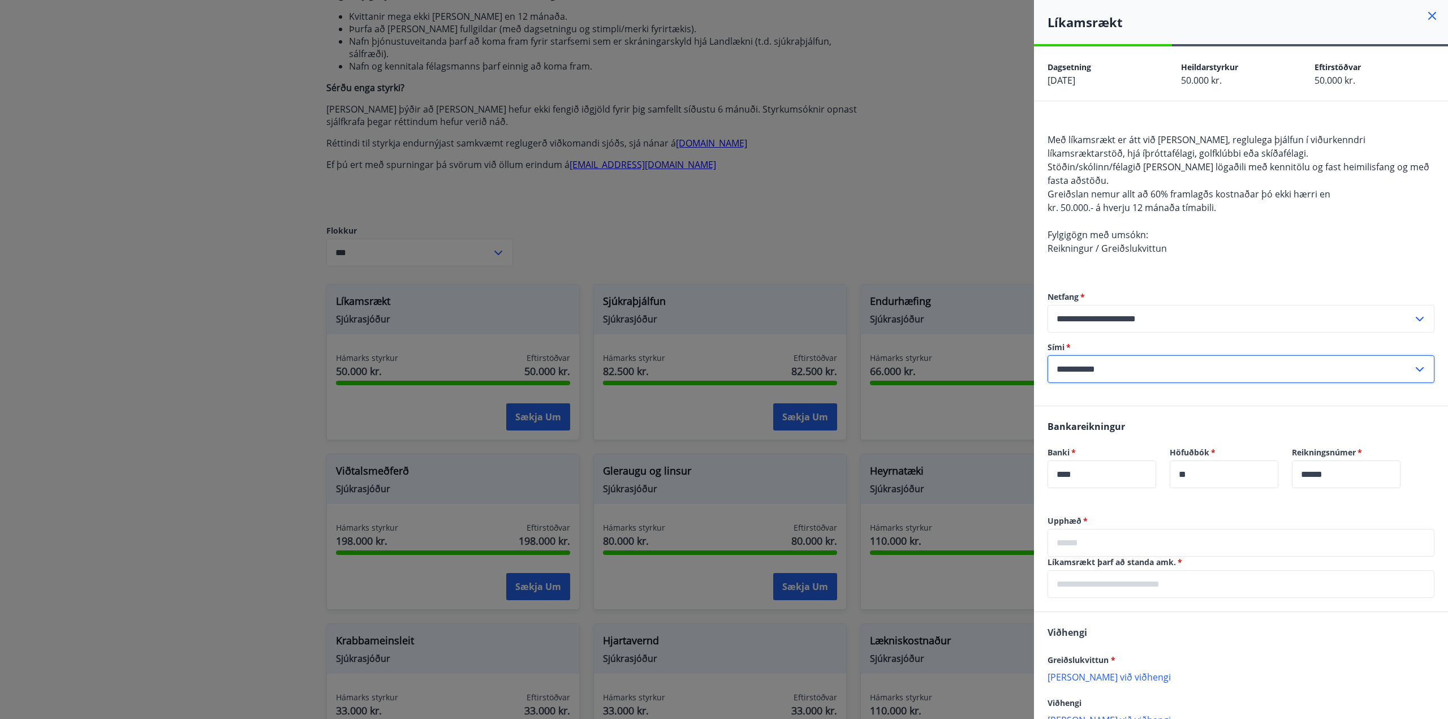
click at [1125, 370] on input "**********" at bounding box center [1229, 369] width 365 height 28
click at [1096, 395] on li "354-7682029" at bounding box center [1241, 393] width 386 height 20
type input "**********"
click at [1115, 537] on input "text" at bounding box center [1240, 543] width 387 height 28
type input "******"
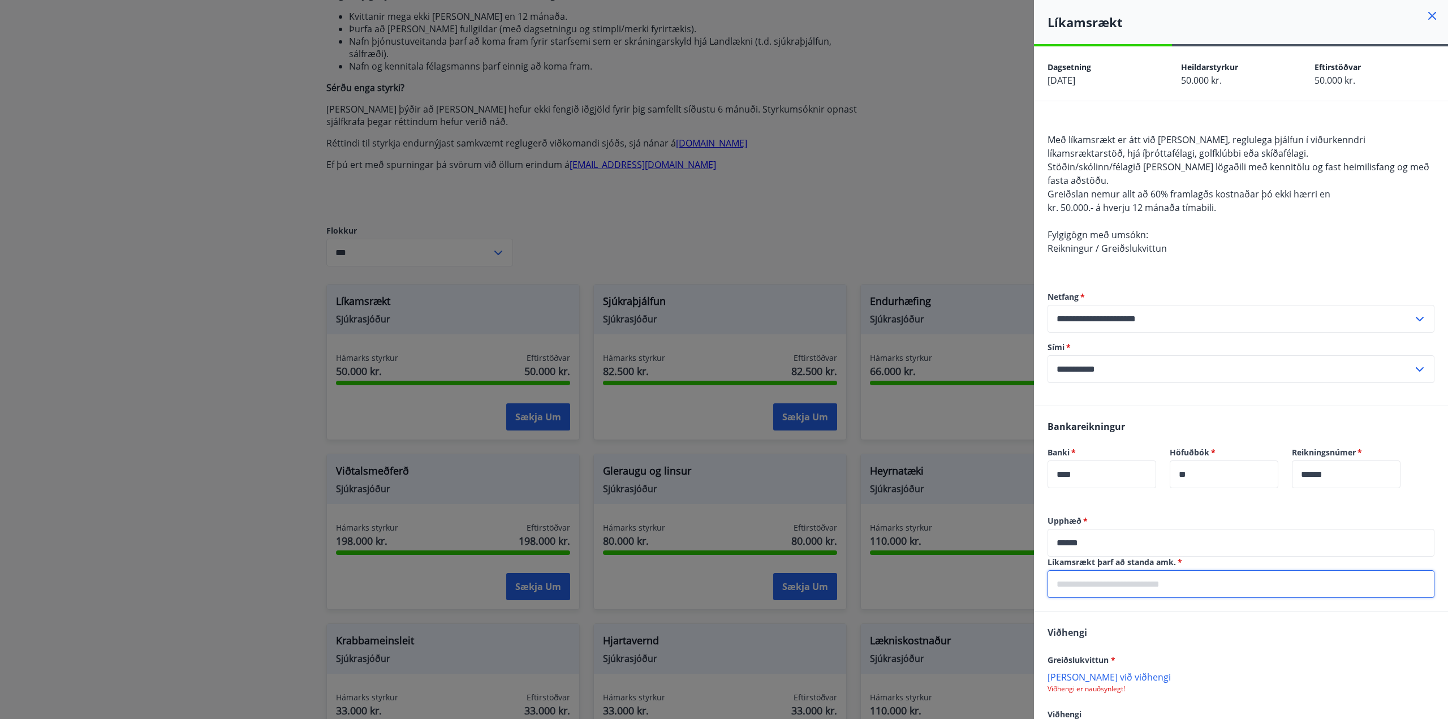
click at [1111, 581] on input "text" at bounding box center [1240, 584] width 387 height 28
type input "**********"
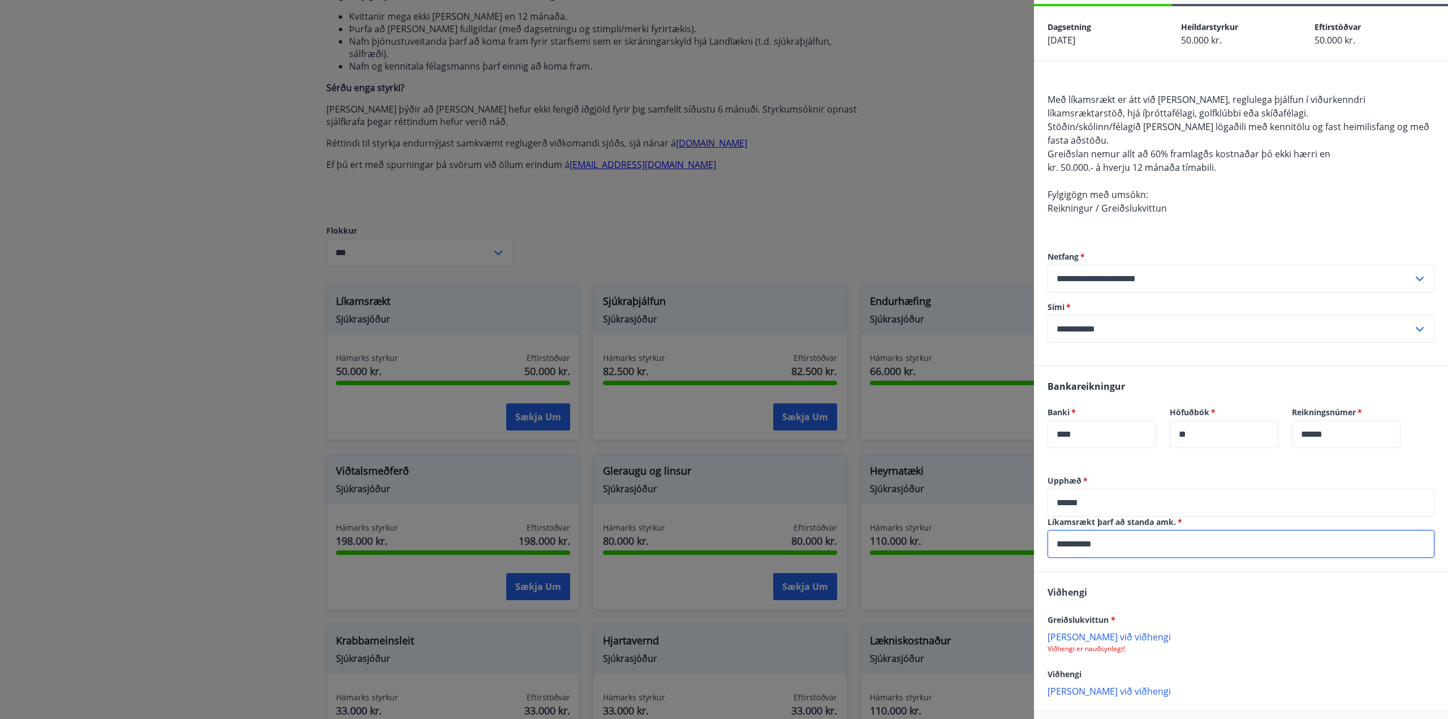
scroll to position [88, 0]
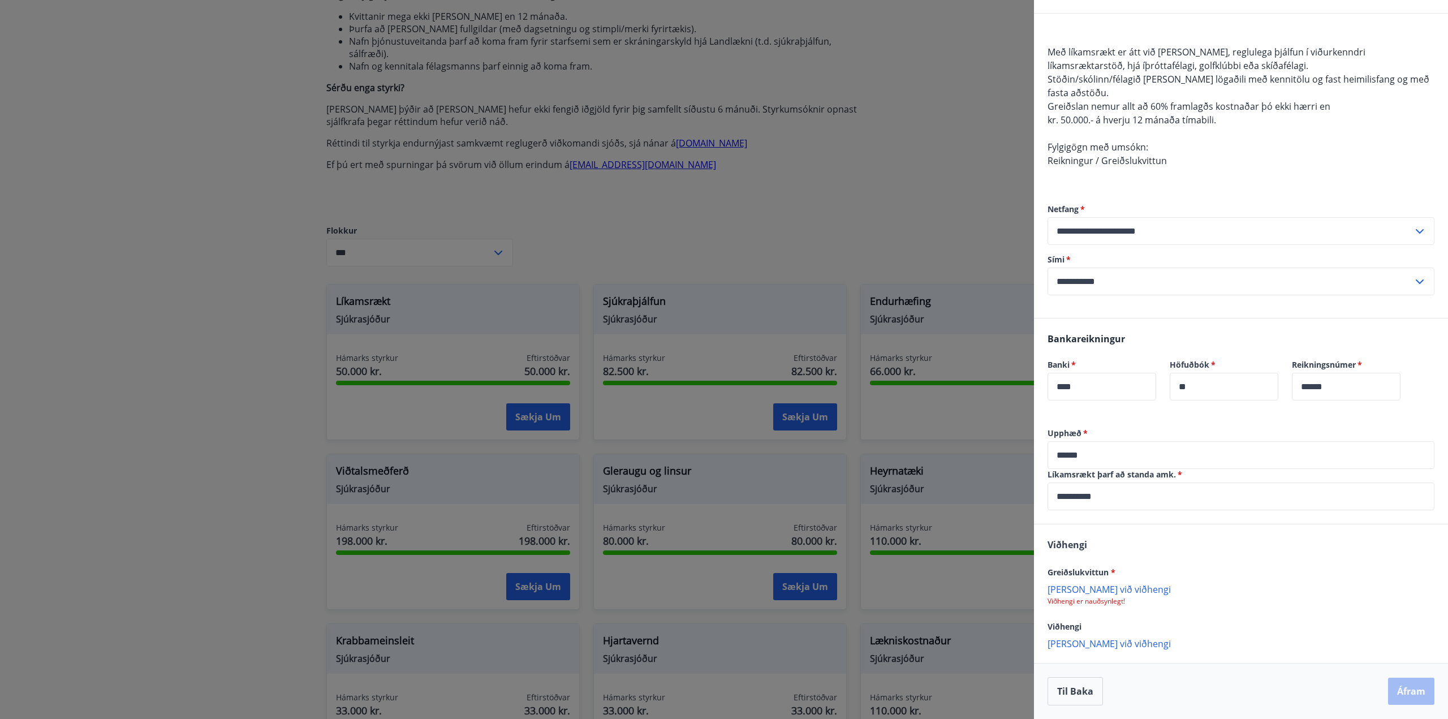
click at [1097, 588] on p "[PERSON_NAME] við viðhengi" at bounding box center [1240, 588] width 387 height 11
click at [1414, 692] on button "Áfram" at bounding box center [1411, 692] width 46 height 27
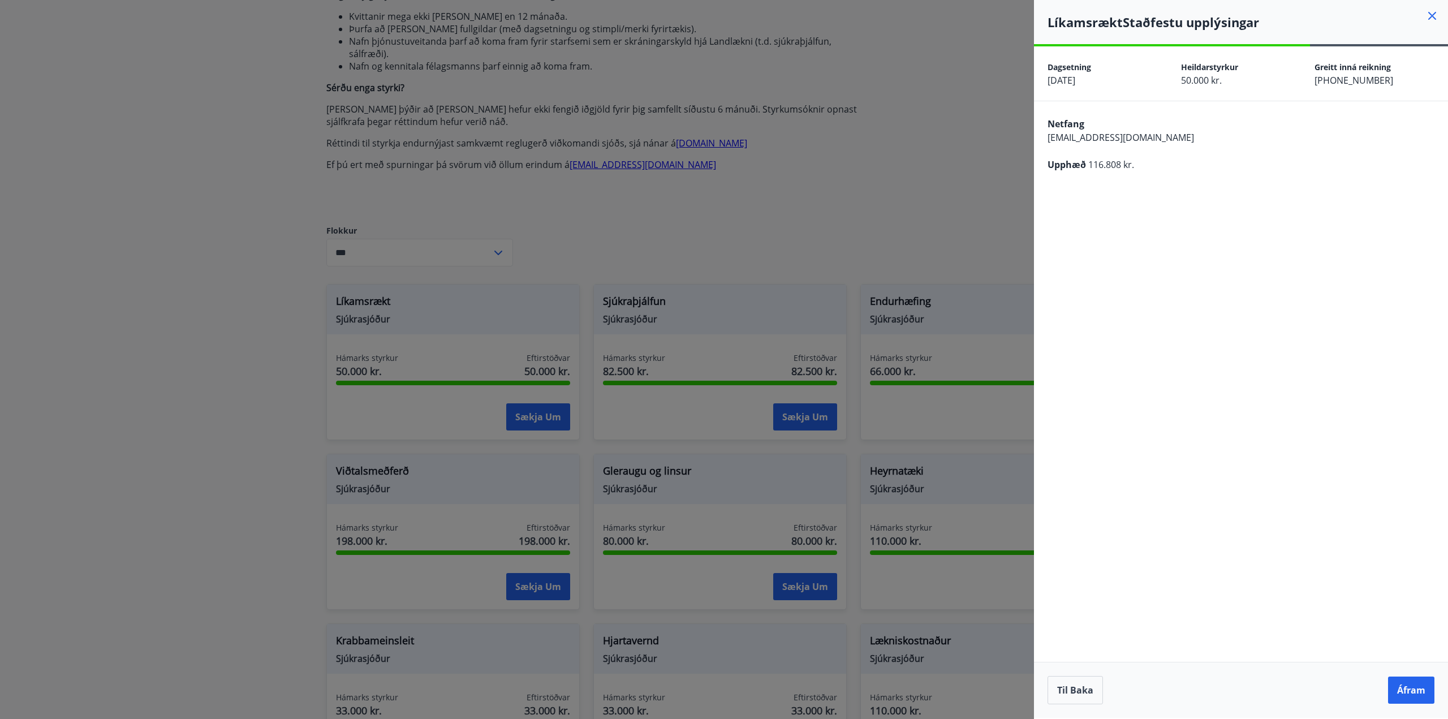
scroll to position [0, 0]
click at [1402, 691] on button "Áfram" at bounding box center [1411, 689] width 46 height 27
click at [1423, 56] on icon "Close" at bounding box center [1424, 56] width 8 height 8
click at [1407, 696] on button "Áfram" at bounding box center [1411, 689] width 46 height 27
click at [1426, 57] on icon "Close" at bounding box center [1424, 56] width 14 height 14
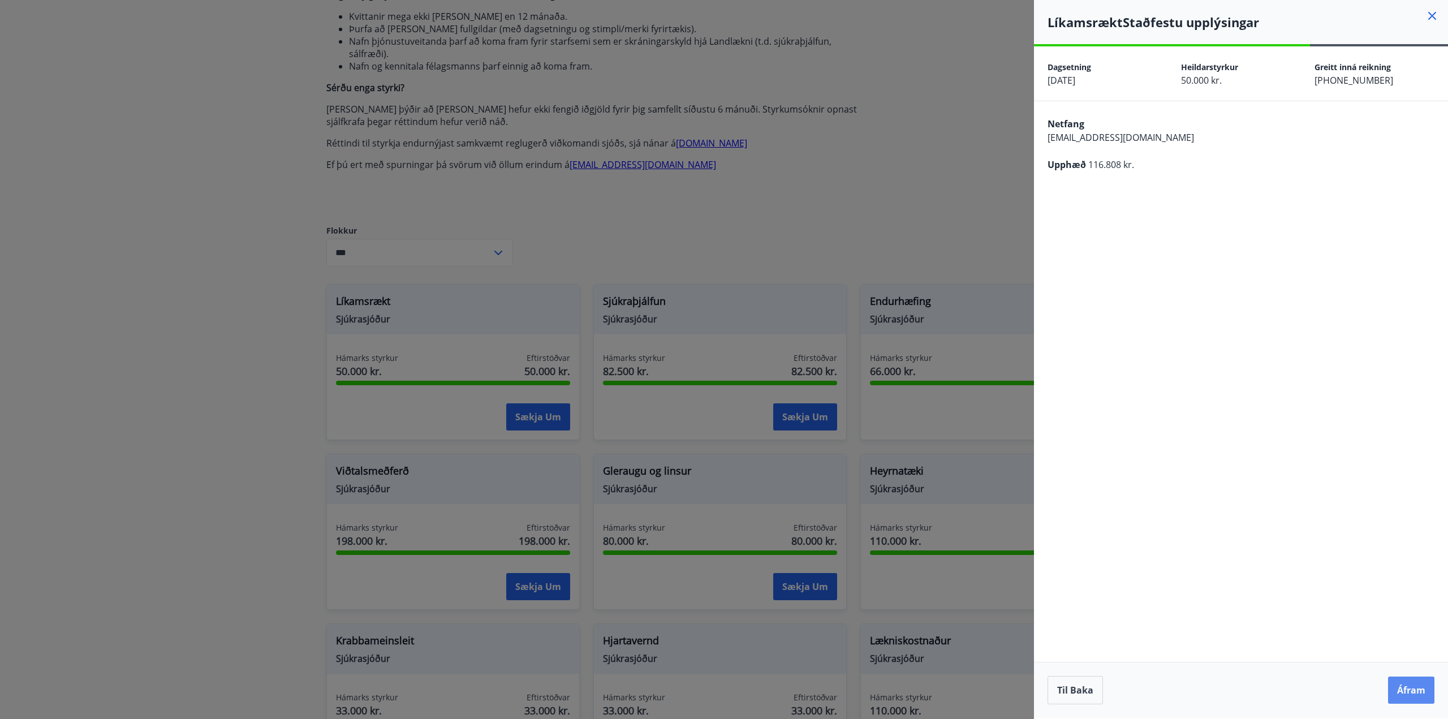
click at [1404, 689] on button "Áfram" at bounding box center [1411, 689] width 46 height 27
click at [1420, 55] on icon "Close" at bounding box center [1424, 56] width 14 height 14
click at [1412, 696] on button "Áfram" at bounding box center [1411, 689] width 46 height 27
click at [1422, 52] on icon "Close" at bounding box center [1424, 56] width 14 height 14
